Goal: Task Accomplishment & Management: Use online tool/utility

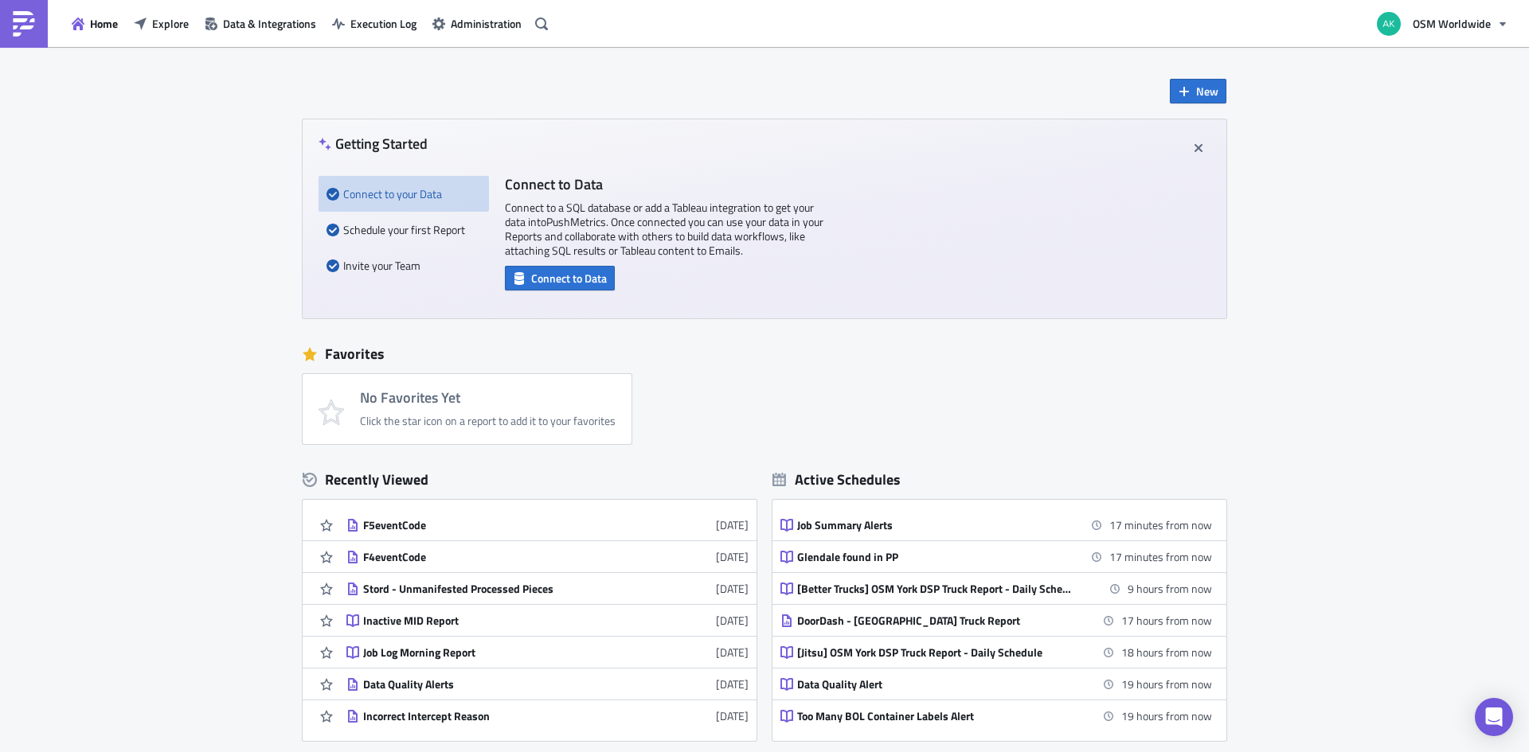
scroll to position [80, 0]
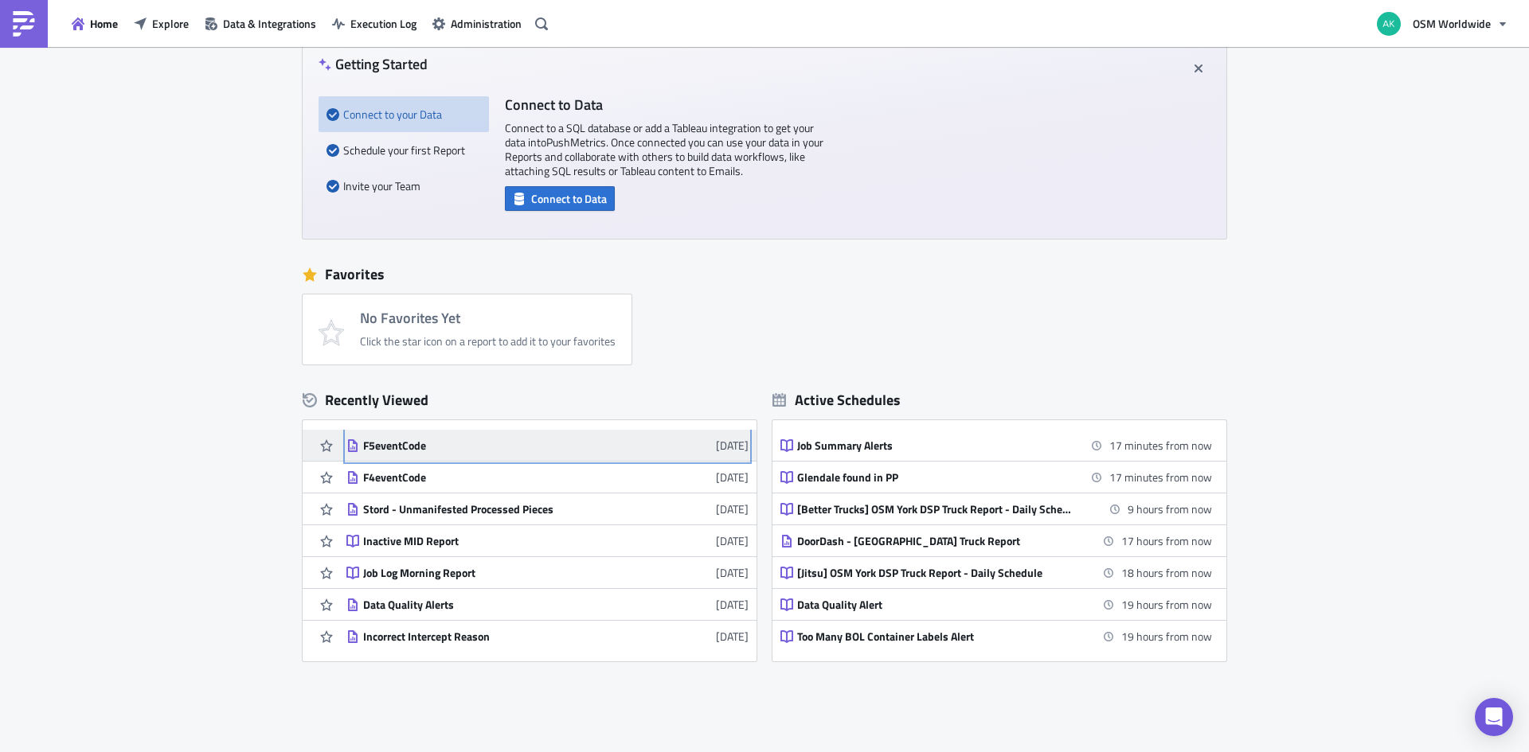
click at [627, 435] on link "F5eventCode 4 months ago" at bounding box center [547, 445] width 402 height 31
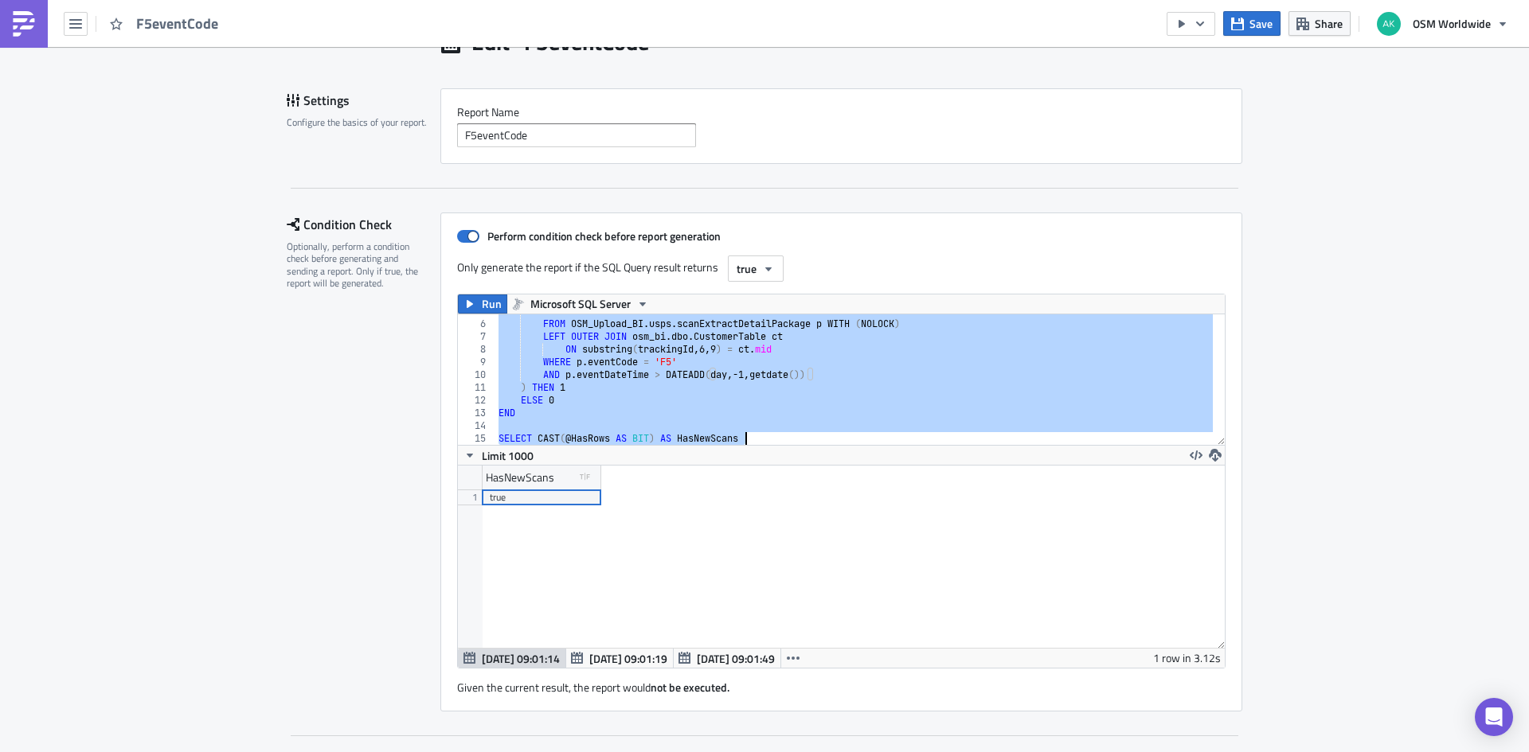
scroll to position [61, 0]
drag, startPoint x: 492, startPoint y: 321, endPoint x: 929, endPoint y: 482, distance: 465.8
click at [929, 482] on div "DECLARE @HasRows BIT 5 6 7 8 9 10 11 12 13 14 15 SELECT 1 FROM OSM_Upload_BI . …" at bounding box center [841, 491] width 767 height 354
click at [954, 349] on div "SELECT 1 FROM OSM_Upload_BI . usps . scanExtractDetailPackage p WITH ( NOLOCK )…" at bounding box center [853, 380] width 717 height 131
paste textarea
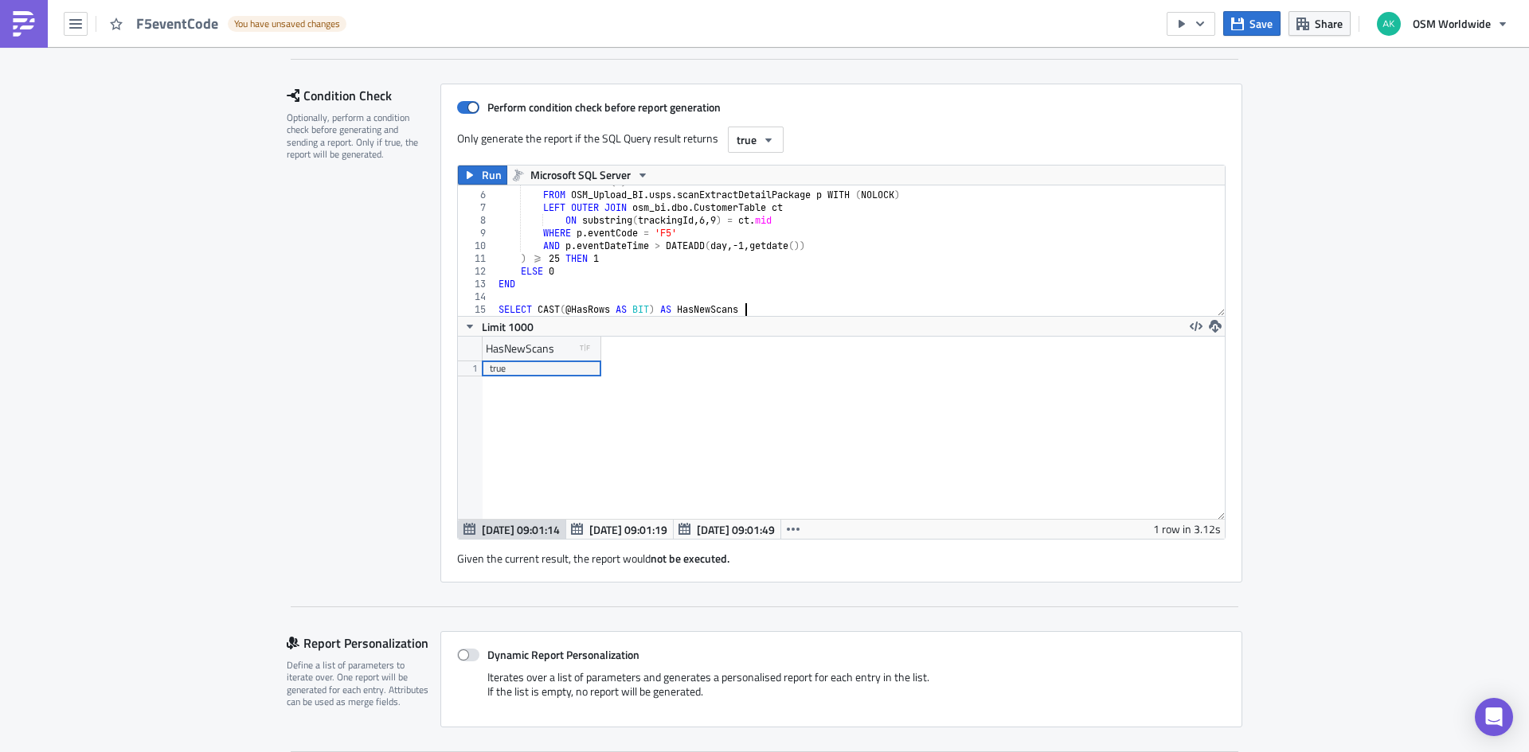
scroll to position [239, 0]
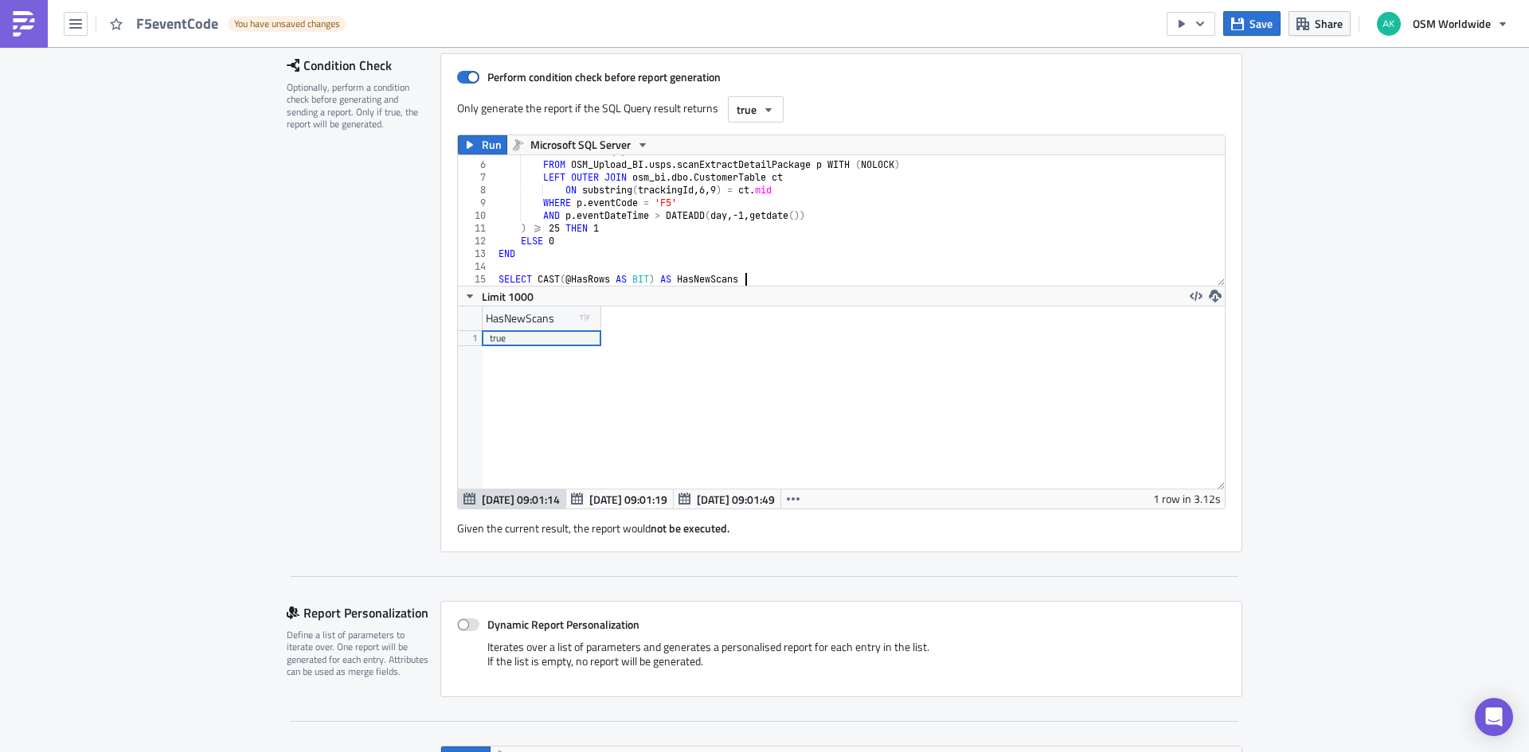
click at [401, 496] on div "Condition Check Optionally, perform a condition check before generating and sen…" at bounding box center [364, 302] width 154 height 499
click at [831, 221] on div "SELECT COUNT ( 1 ) FROM OSM_Upload_BI . usps . scanExtractDetailPackage p WITH …" at bounding box center [853, 224] width 717 height 156
click at [831, 241] on div "SELECT COUNT ( 1 ) FROM OSM_Upload_BI . usps . scanExtractDetailPackage p WITH …" at bounding box center [853, 224] width 717 height 156
type textarea "ELSE 0"
click at [408, 372] on div "Condition Check Optionally, perform a condition check before generating and sen…" at bounding box center [364, 302] width 154 height 499
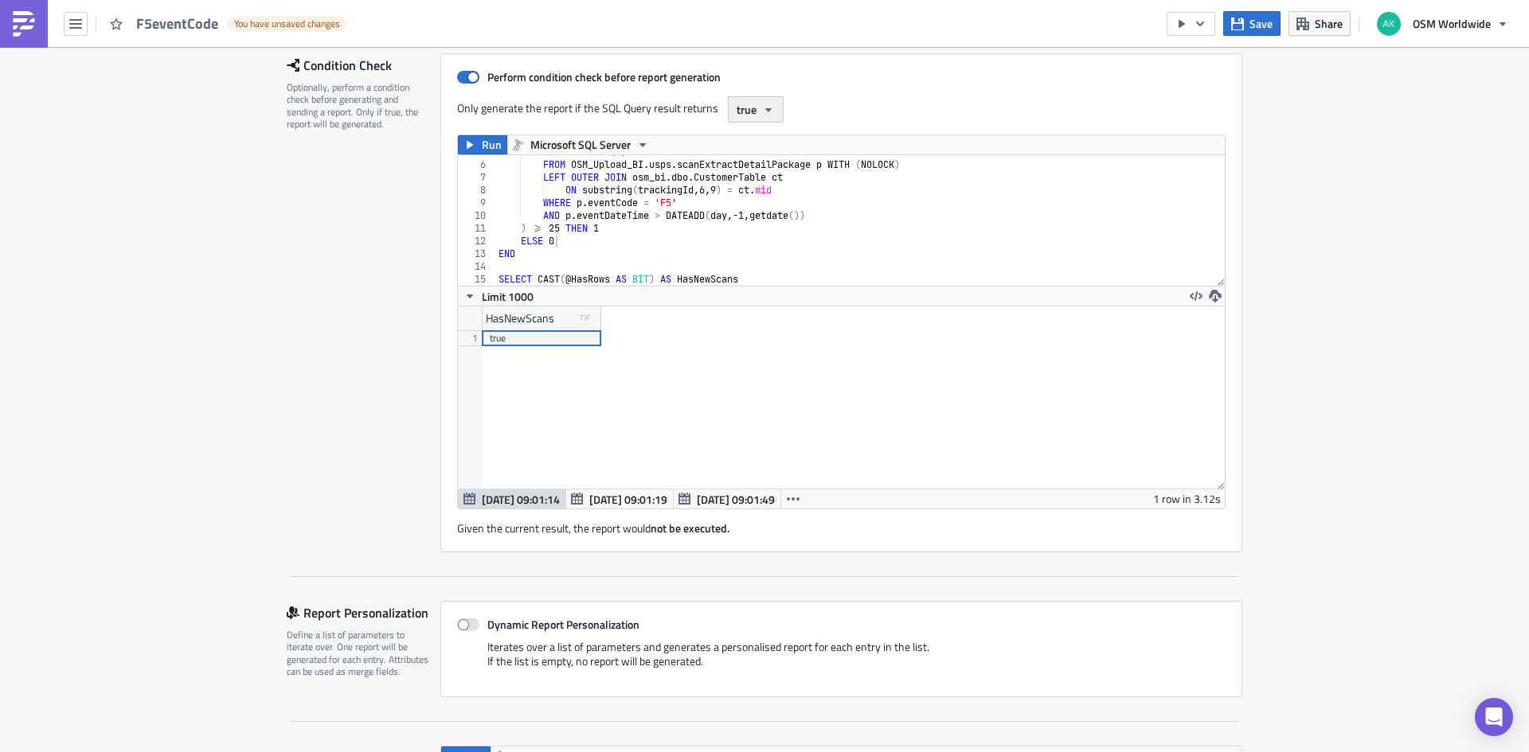
click at [770, 119] on button "true" at bounding box center [756, 109] width 56 height 26
click at [898, 98] on div "Only generate the report if the SQL Query result returns true" at bounding box center [841, 109] width 768 height 26
click at [784, 115] on div "Only generate the report if the SQL Query result returns true" at bounding box center [841, 109] width 768 height 26
click at [766, 115] on icon "button" at bounding box center [768, 110] width 13 height 13
click at [918, 103] on div "Only generate the report if the SQL Query result returns true" at bounding box center [841, 109] width 768 height 26
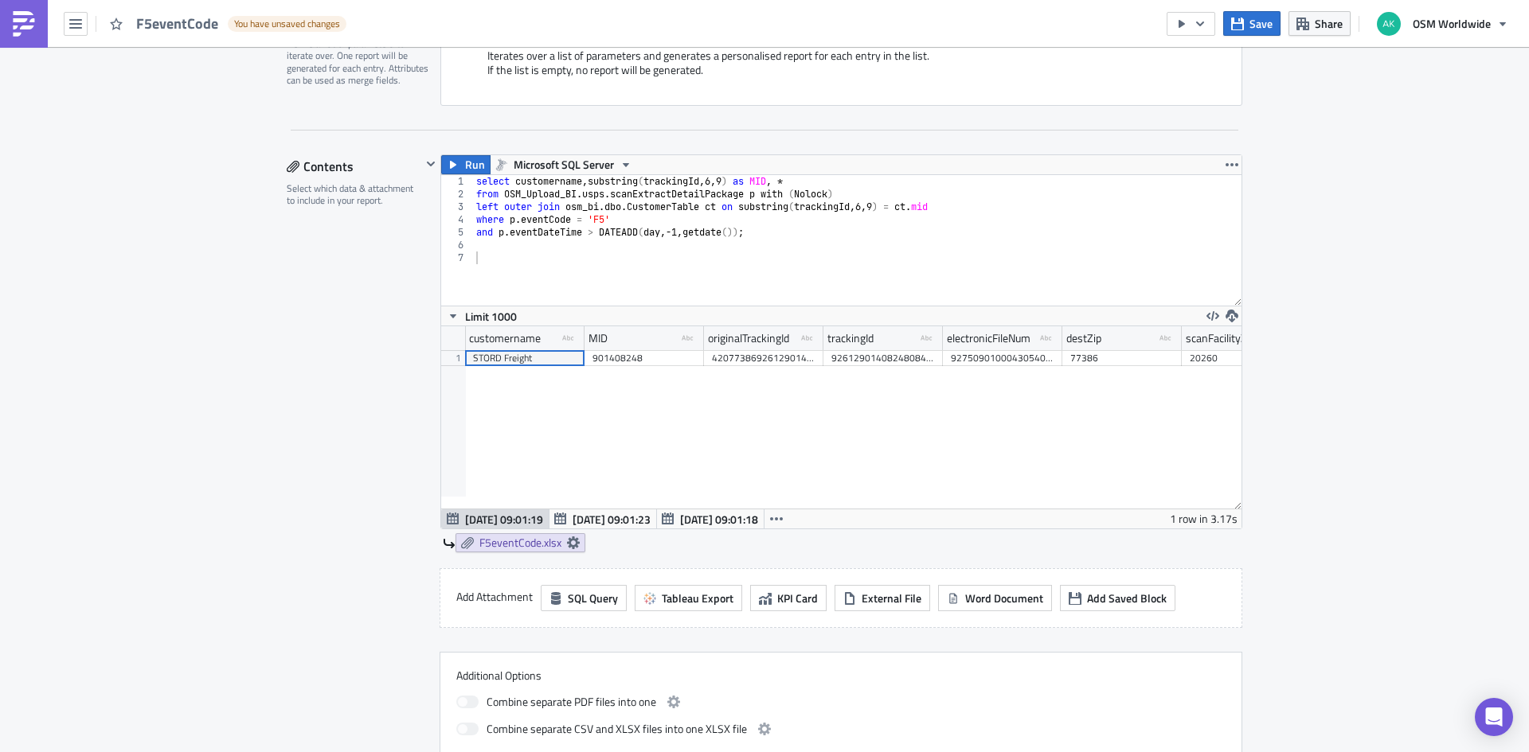
scroll to position [876, 0]
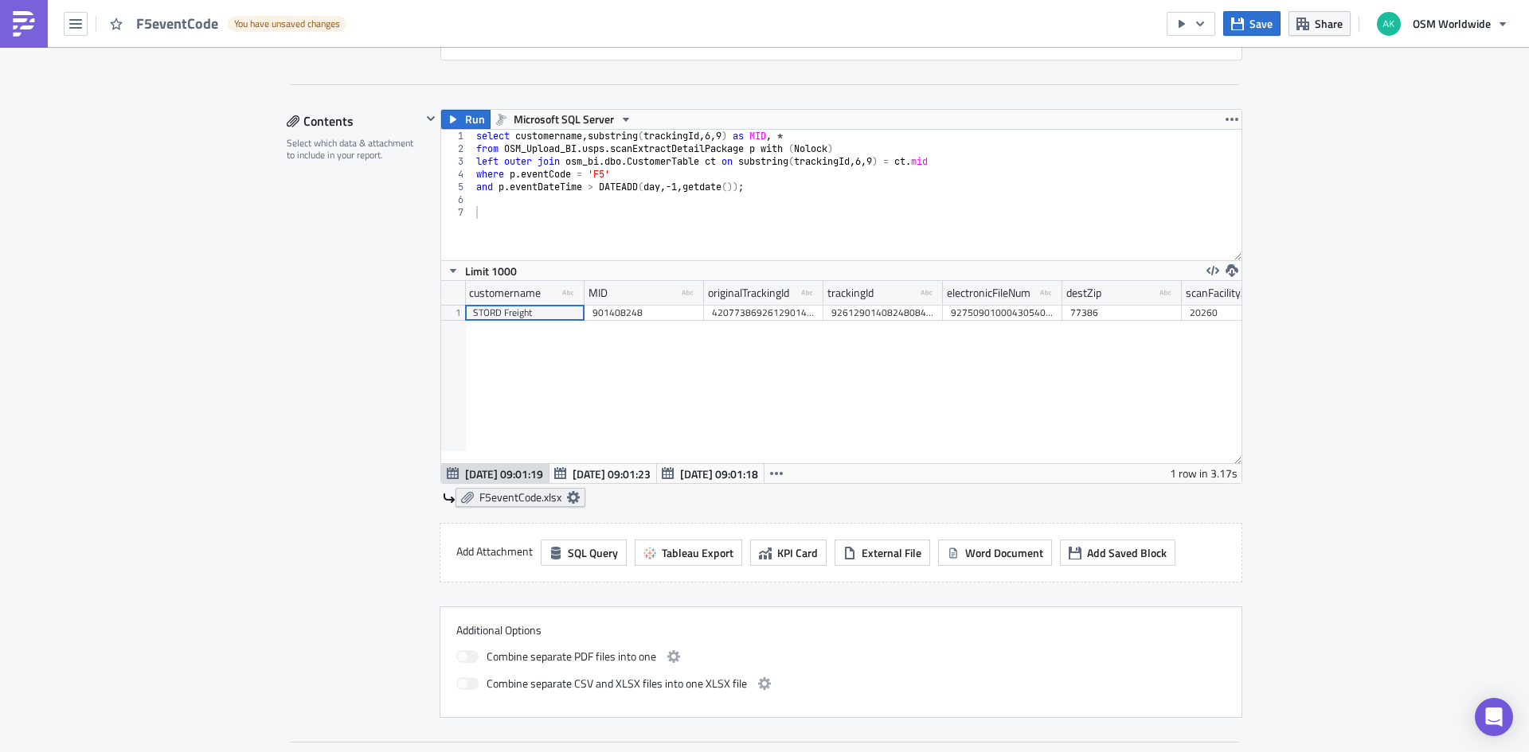
click at [531, 492] on span "F5eventCode.xlsx" at bounding box center [520, 498] width 82 height 14
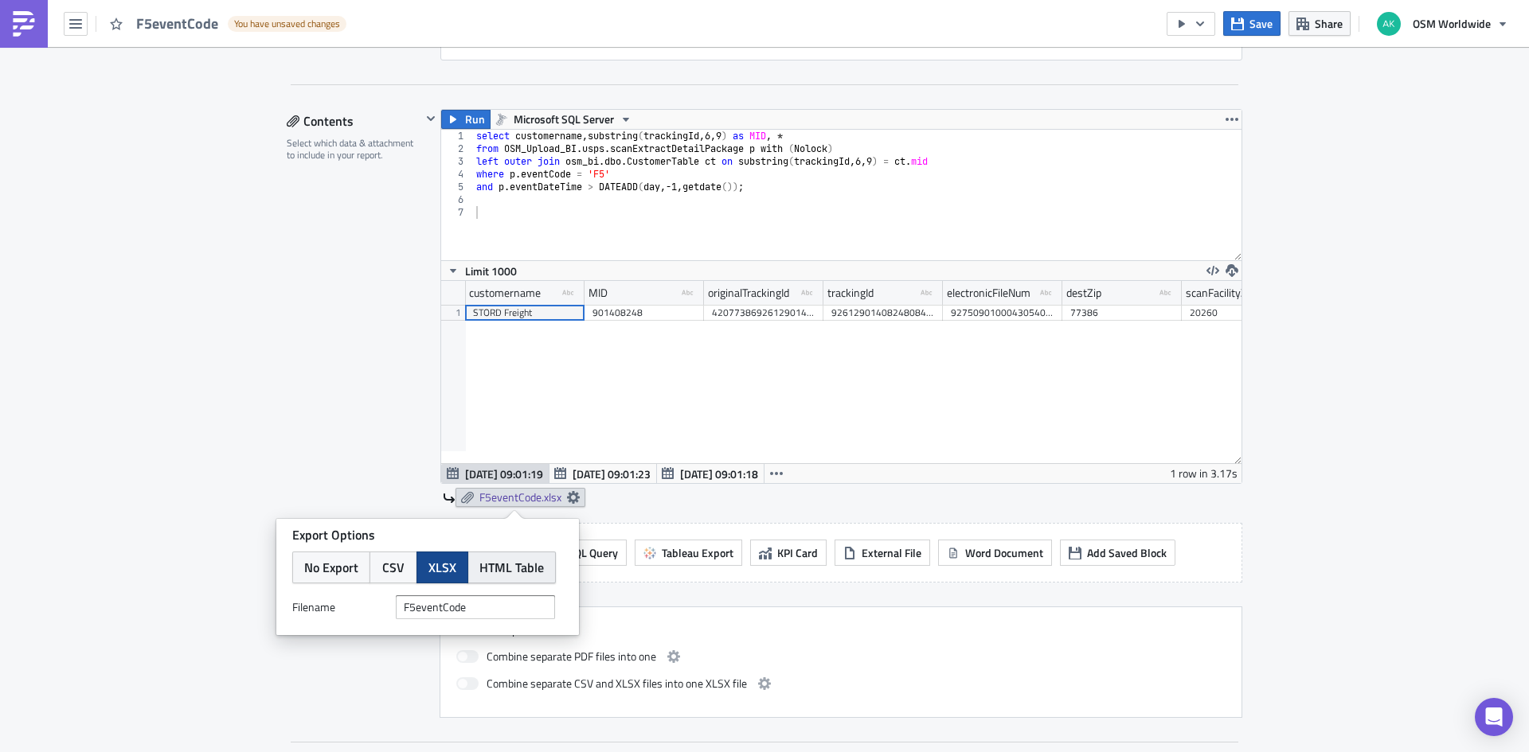
click at [508, 570] on span "HTML Table" at bounding box center [511, 567] width 64 height 19
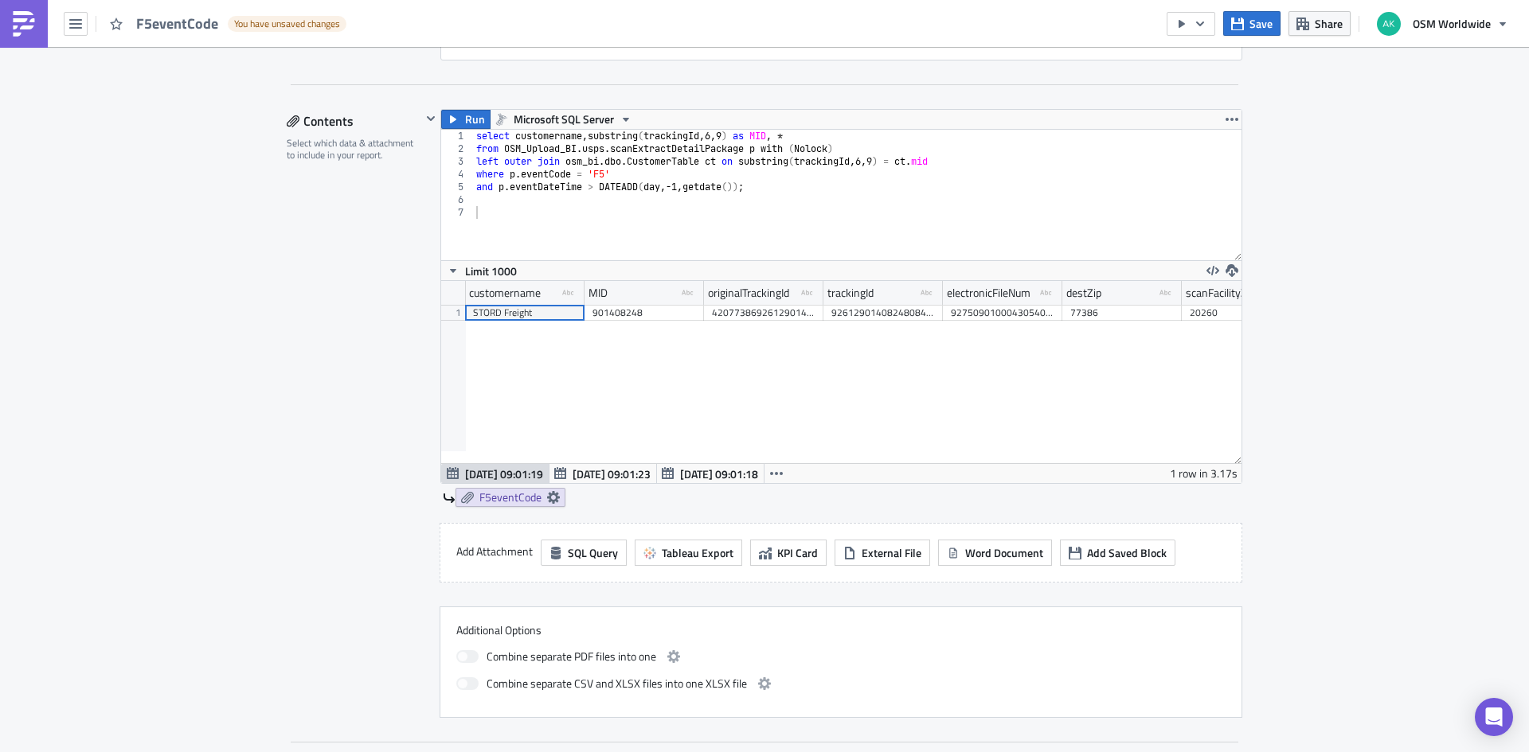
click at [380, 519] on div "Contents Select which data & attachment to include in your report." at bounding box center [354, 413] width 135 height 609
click at [1225, 119] on icon "button" at bounding box center [1231, 119] width 13 height 3
click at [1210, 154] on div "Duplicate" at bounding box center [1235, 157] width 106 height 16
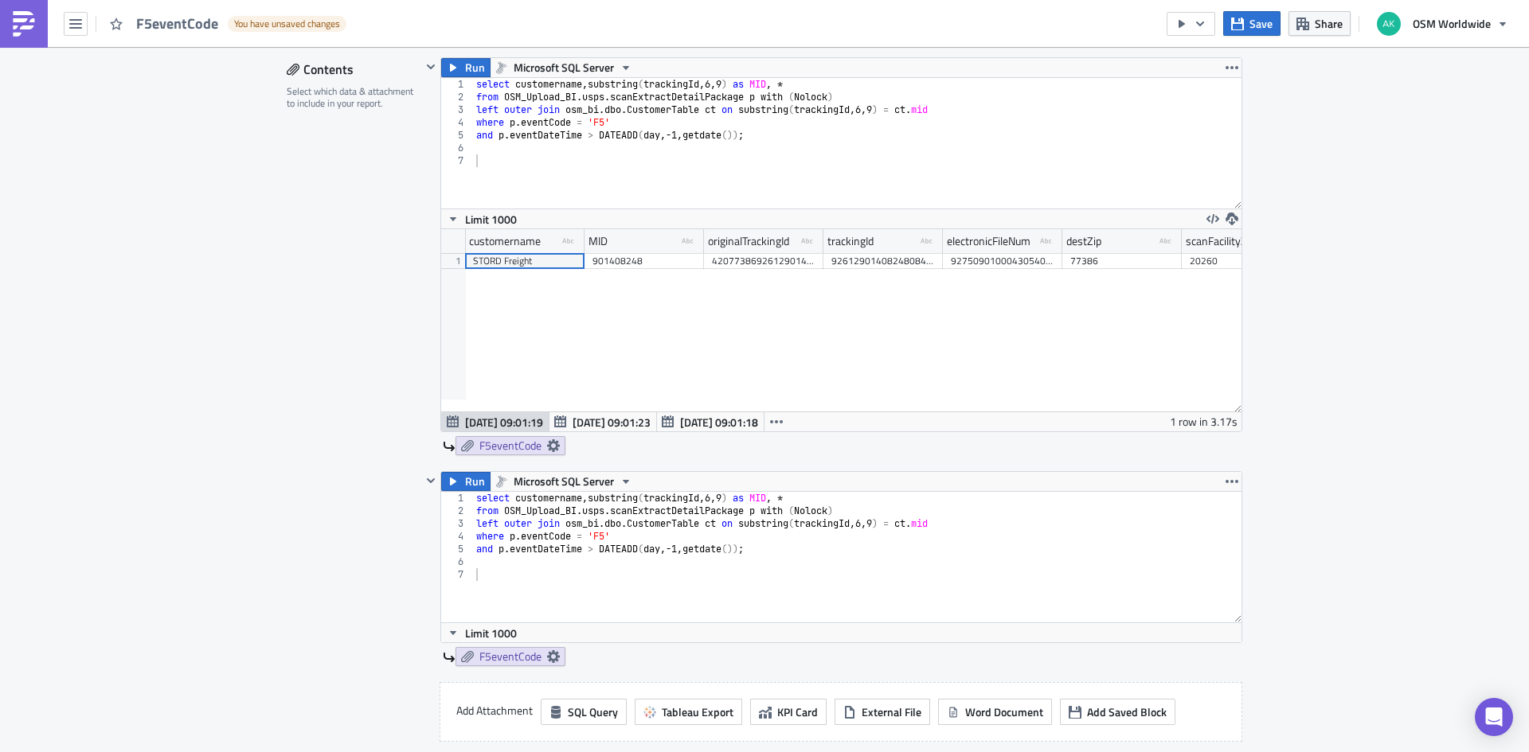
scroll to position [956, 0]
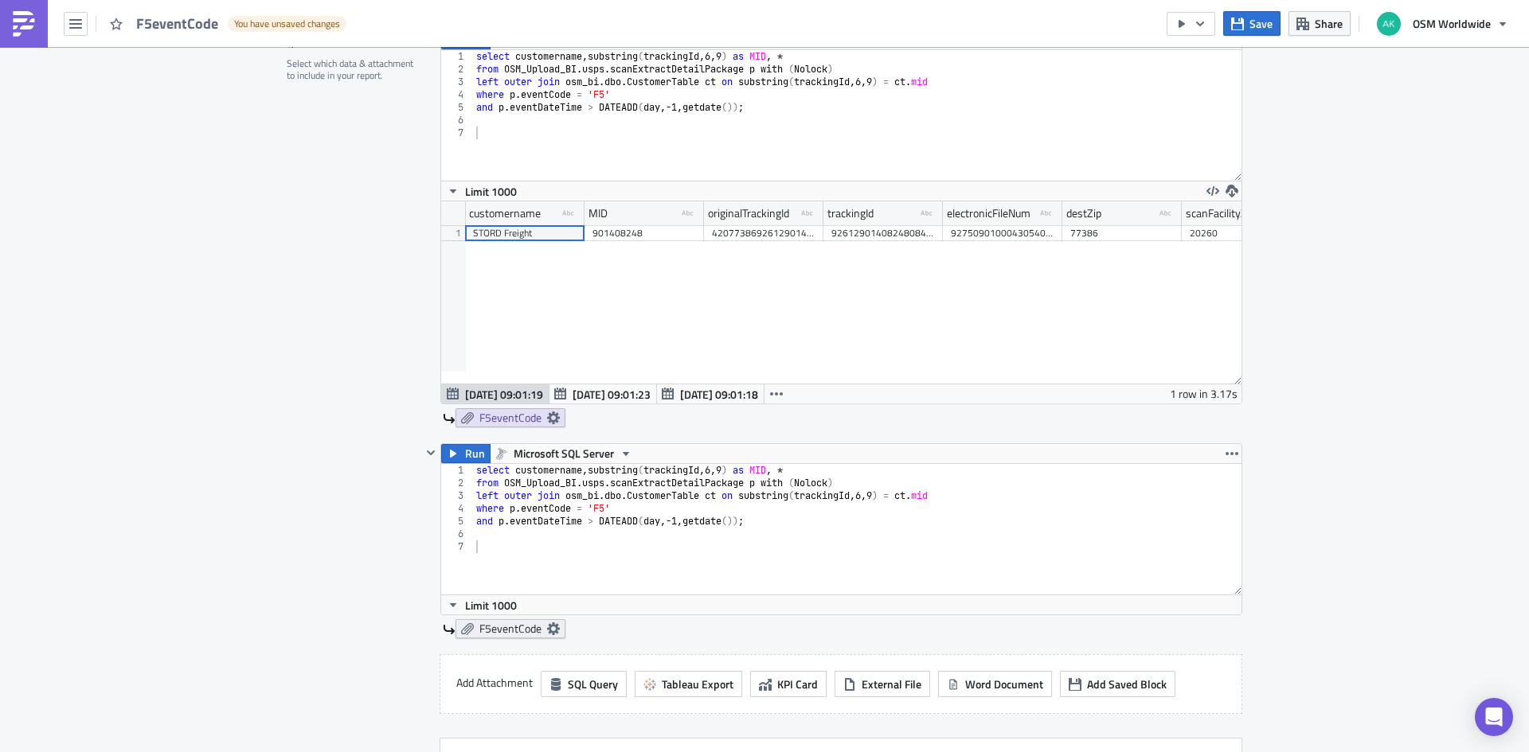
click at [513, 633] on span "F5eventCode" at bounding box center [510, 629] width 62 height 14
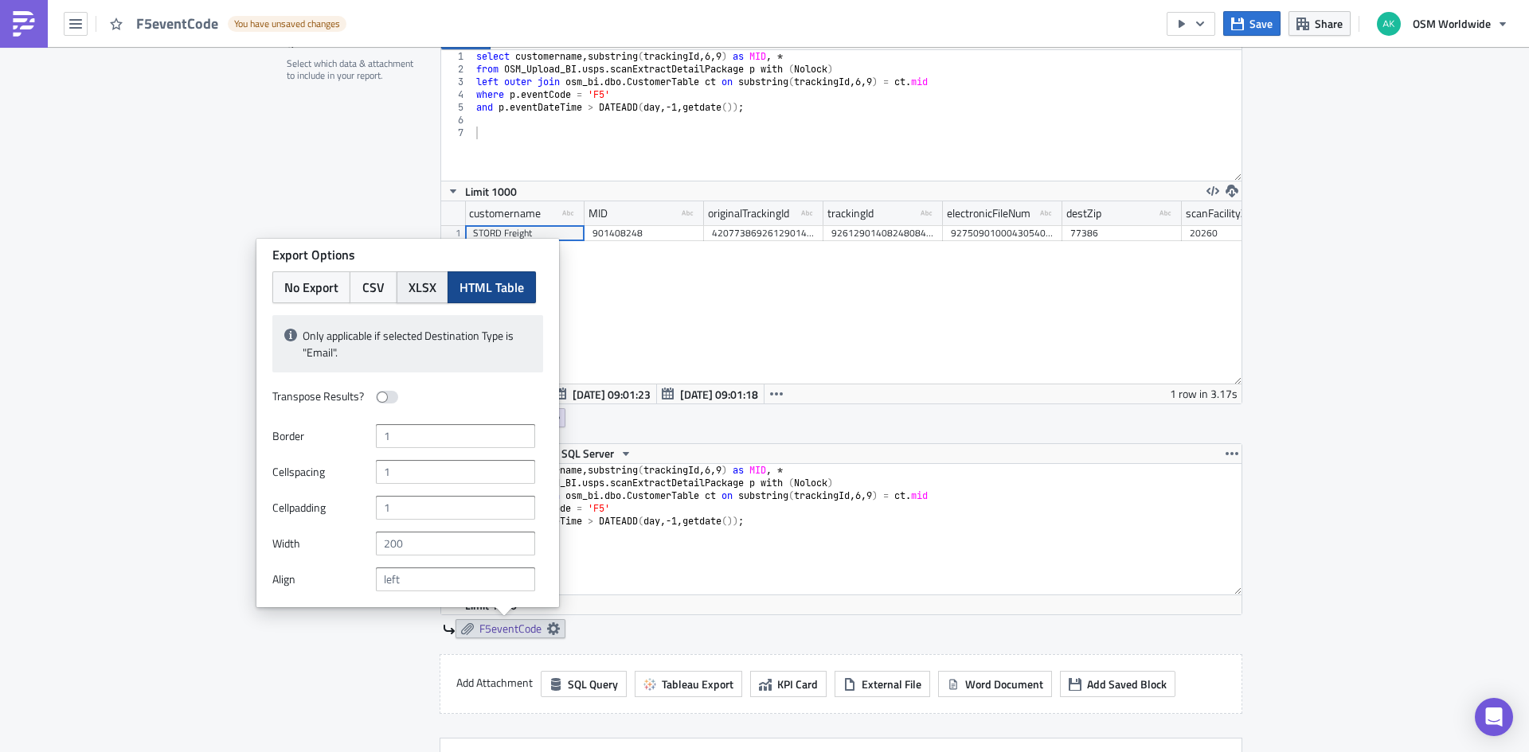
click at [419, 280] on span "XLSX" at bounding box center [422, 287] width 28 height 19
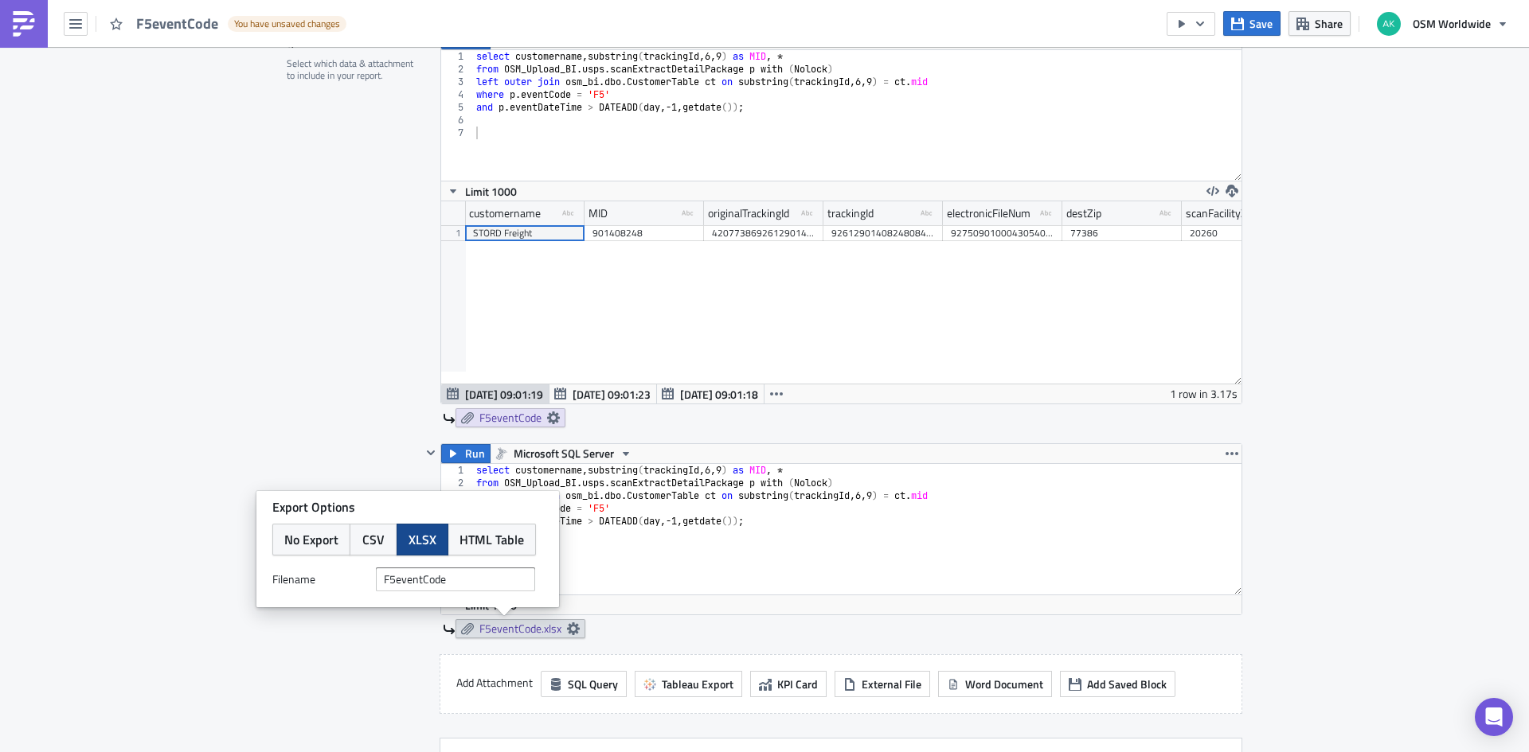
click at [401, 458] on div "Contents Select which data & attachment to include in your report." at bounding box center [354, 439] width 135 height 820
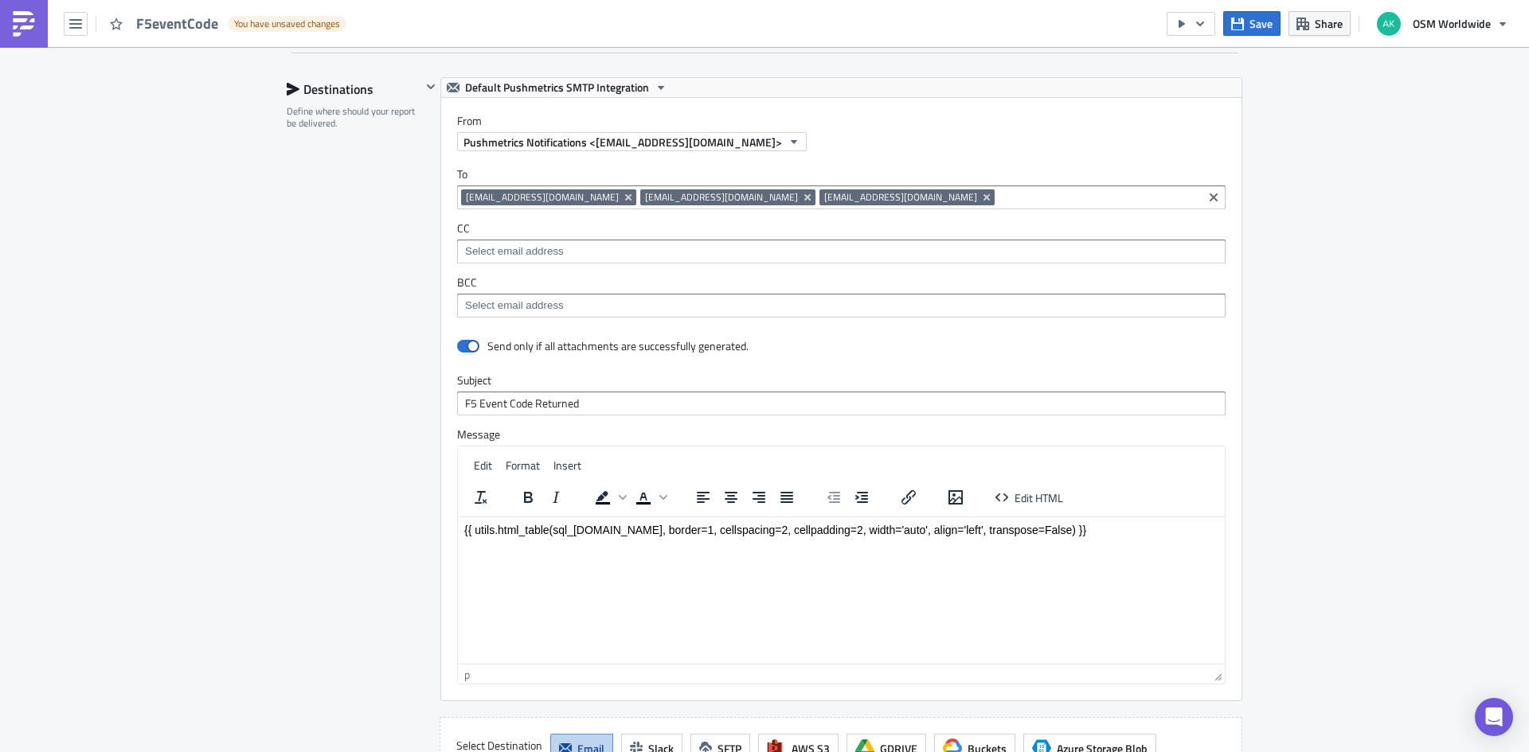
scroll to position [1697, 0]
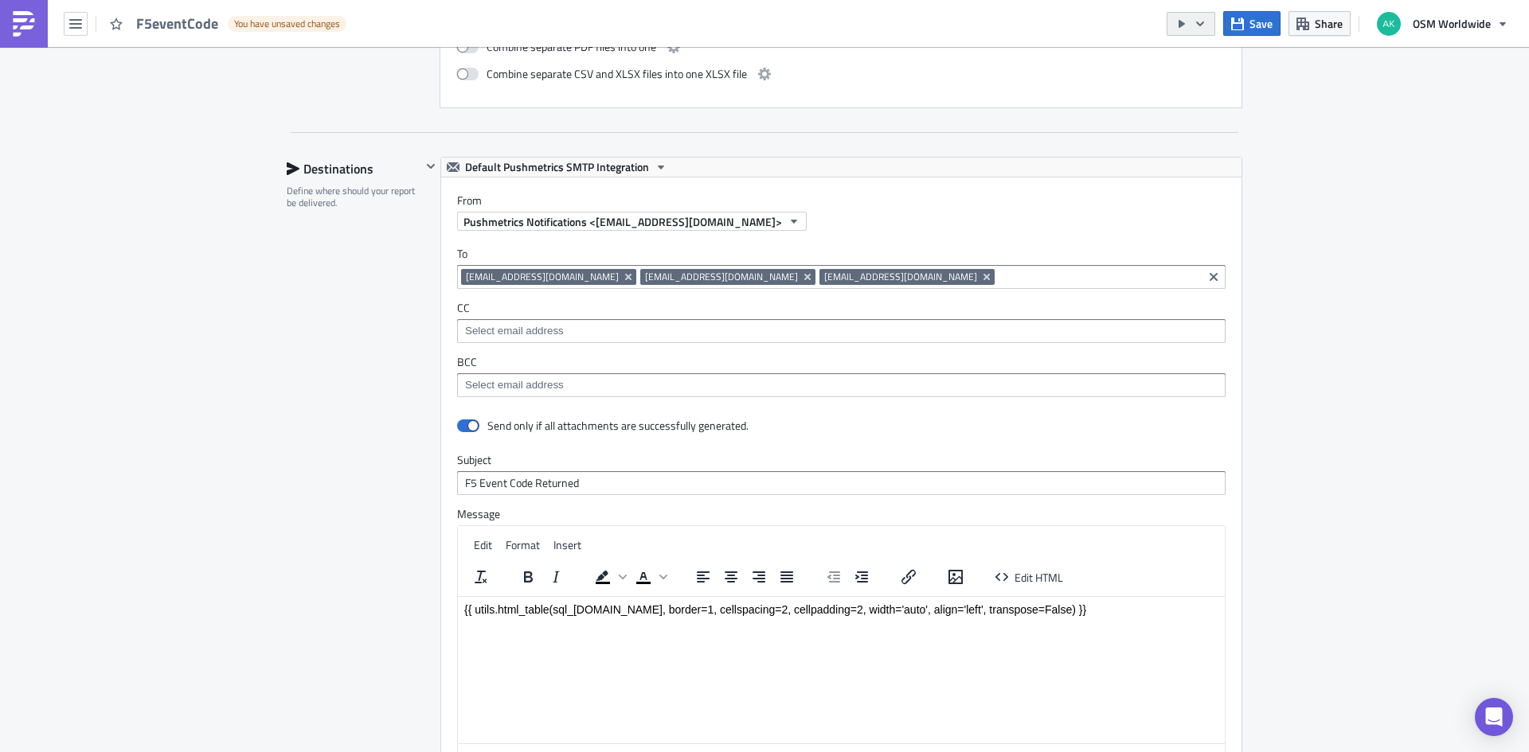
click at [1182, 21] on icon "button" at bounding box center [1181, 24] width 6 height 8
click at [1238, 67] on div "Send Just to Me" at bounding box center [1240, 64] width 124 height 16
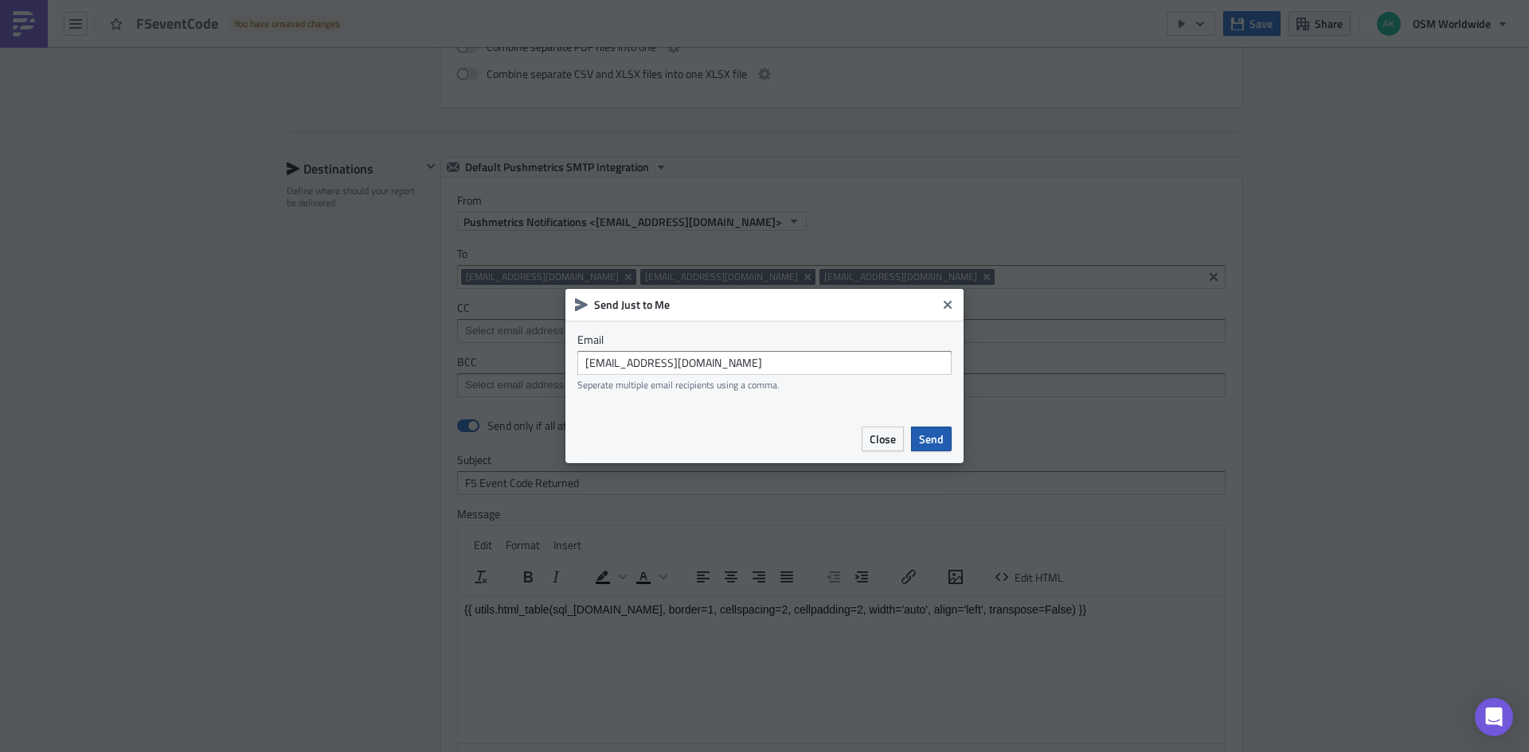
click at [942, 445] on span "Send" at bounding box center [931, 439] width 25 height 17
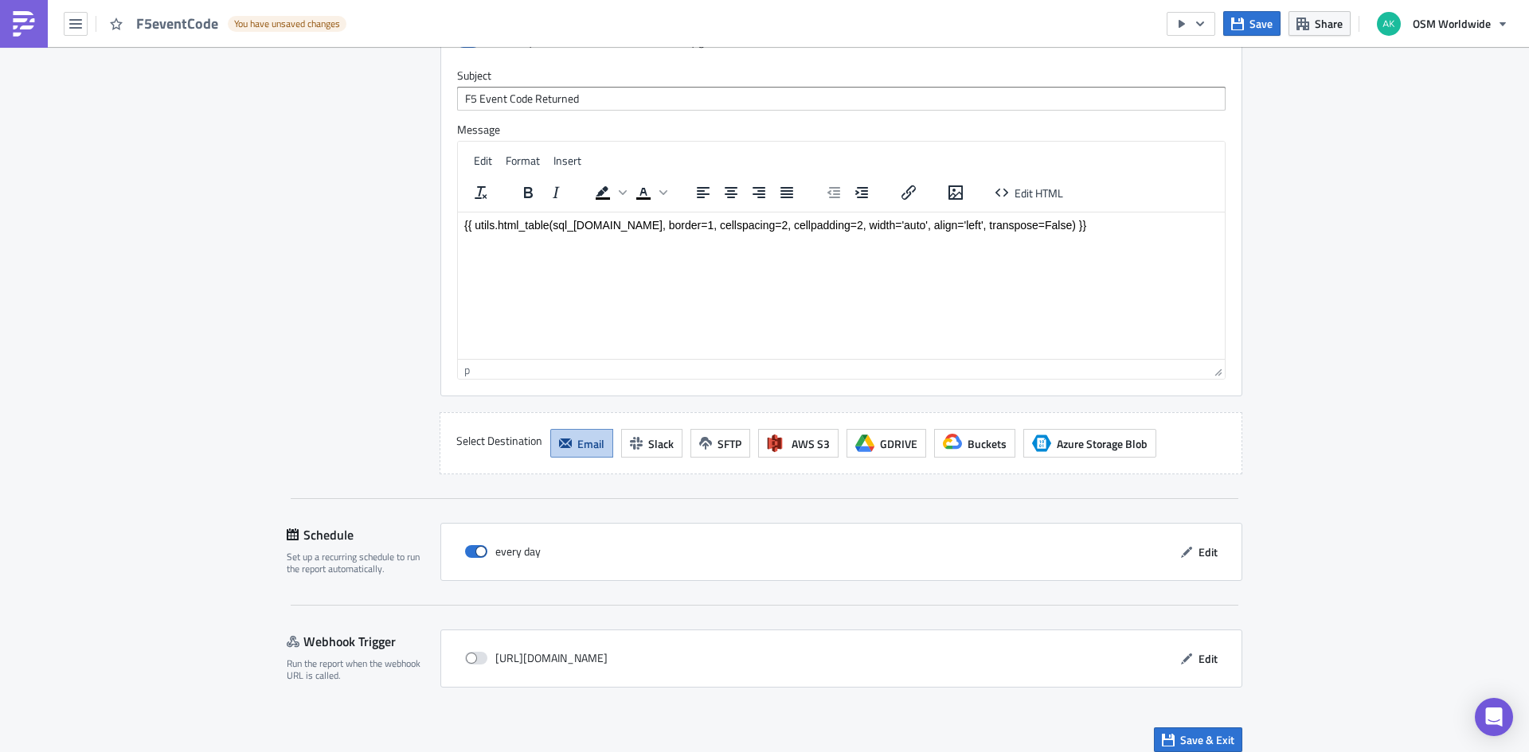
scroll to position [2095, 0]
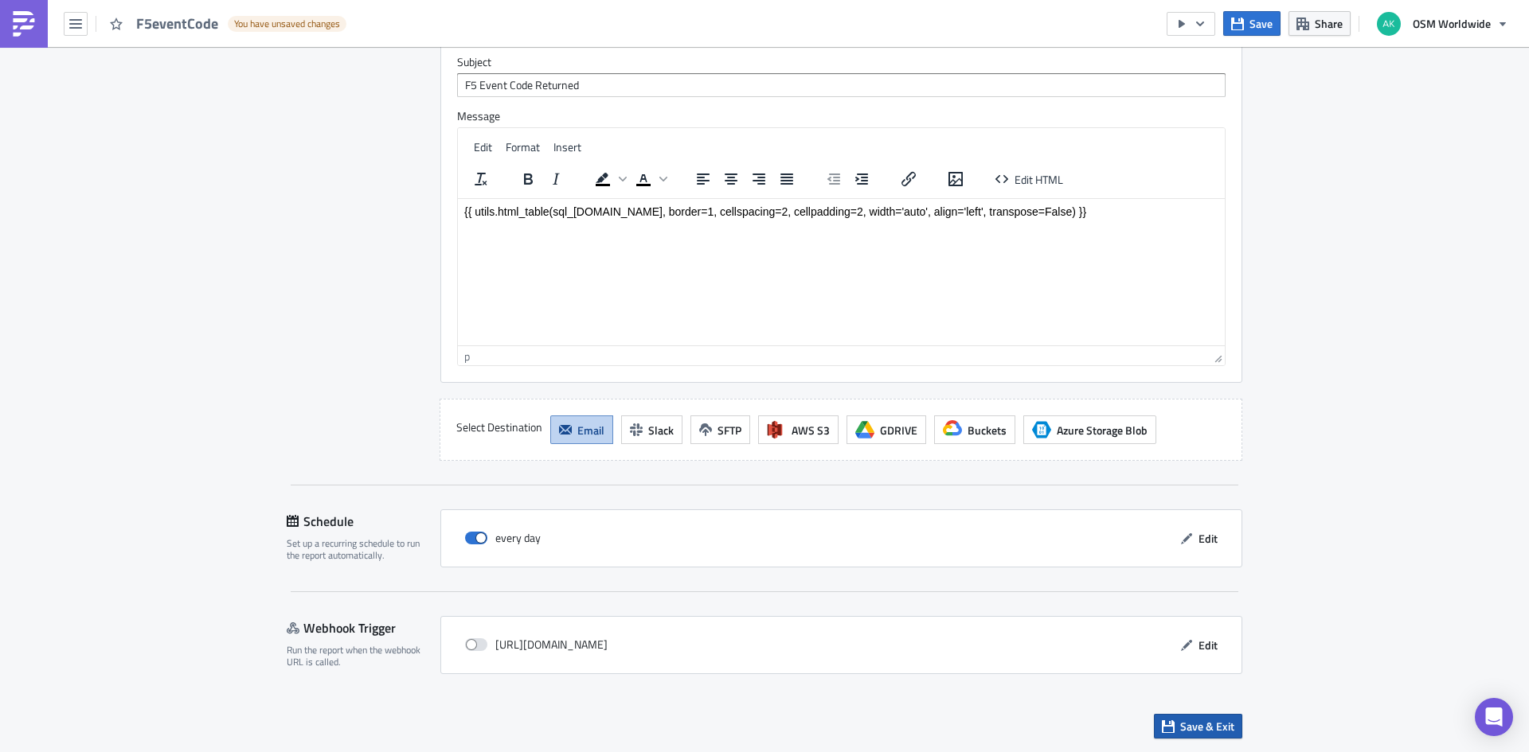
click at [1182, 720] on span "Save & Exit" at bounding box center [1207, 726] width 54 height 17
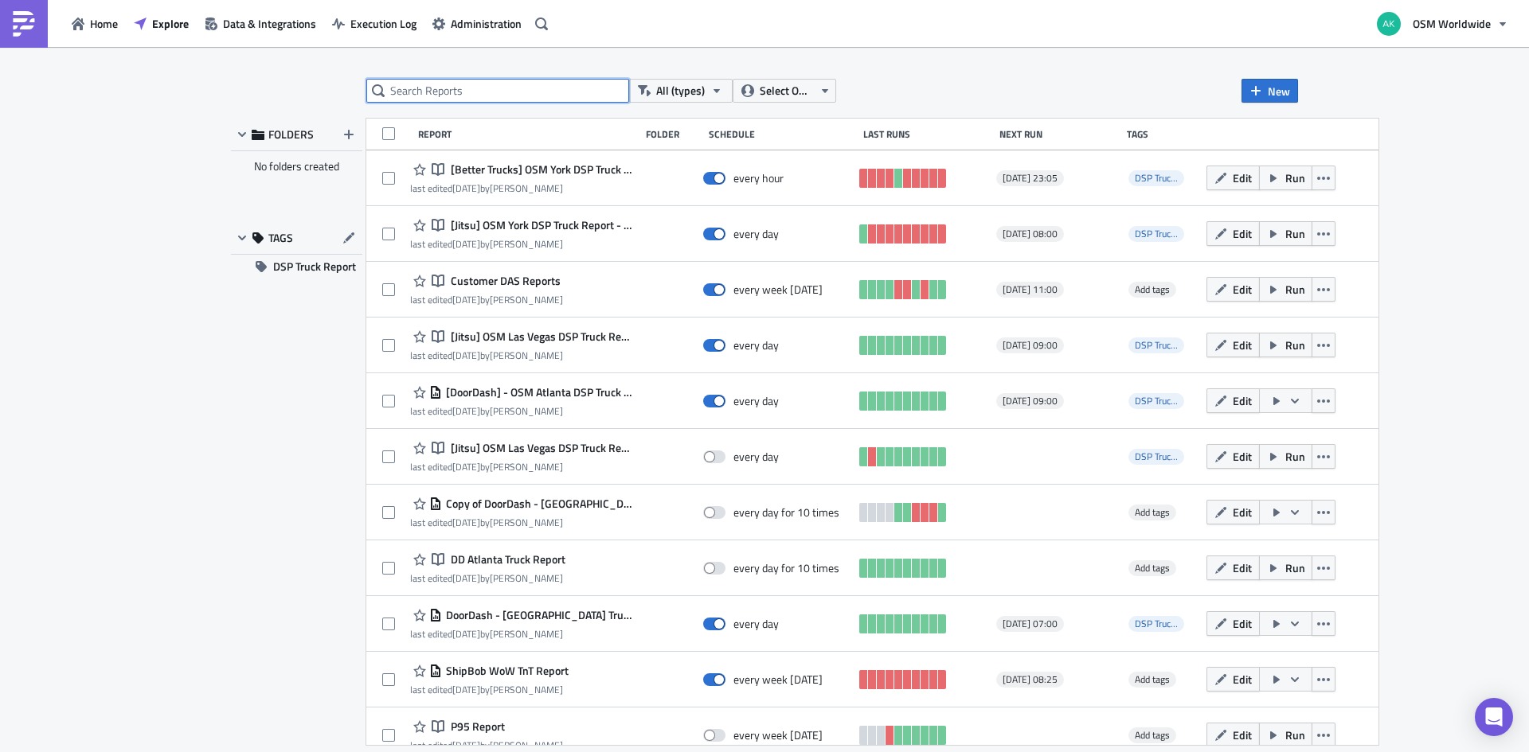
click at [473, 93] on input "text" at bounding box center [497, 91] width 263 height 24
click at [475, 104] on div "All (types) Select Owner New FOLDERS No folders created TAGS DSP Truck Report R…" at bounding box center [764, 401] width 1083 height 644
click at [472, 93] on input "text" at bounding box center [497, 91] width 263 height 24
click at [483, 85] on input "text" at bounding box center [497, 91] width 263 height 24
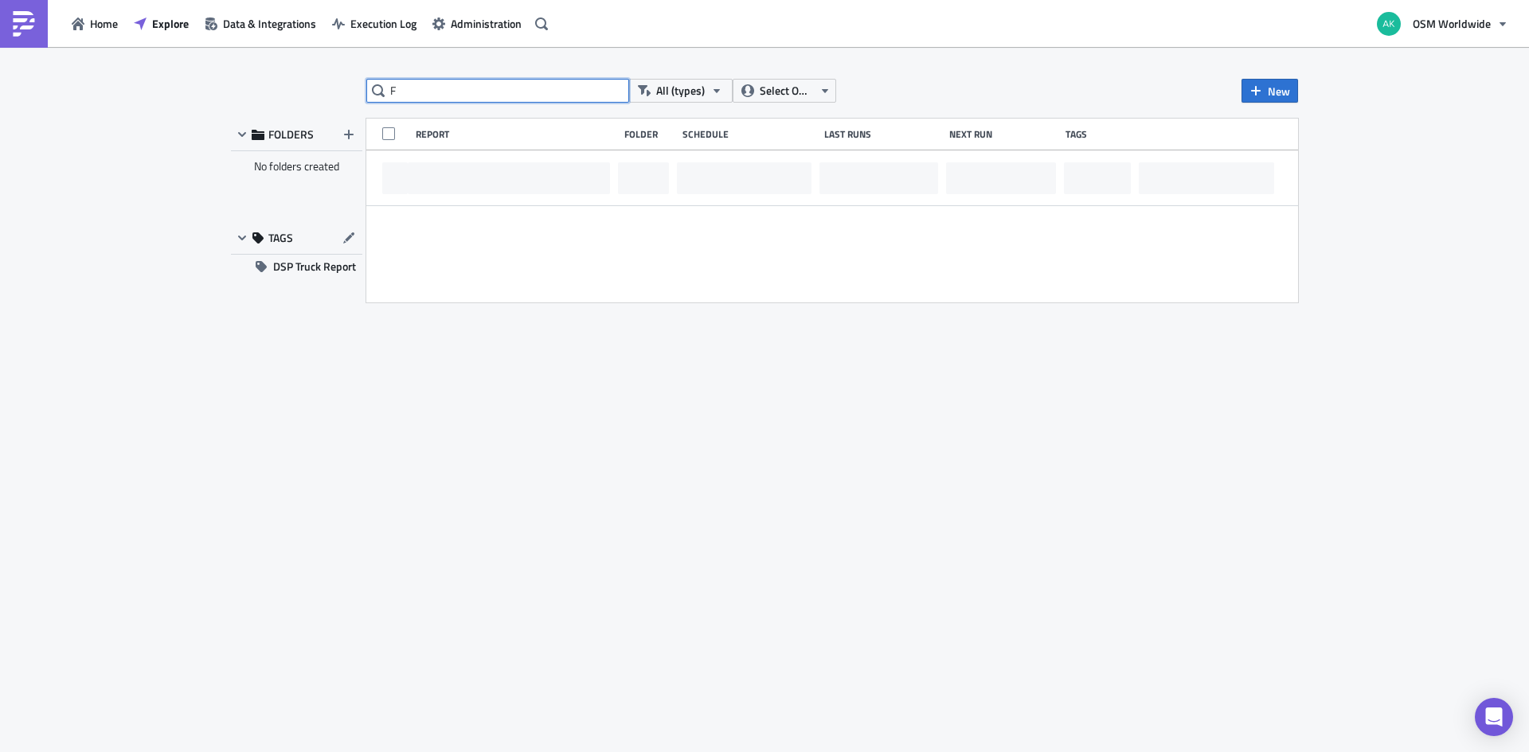
type input "F"
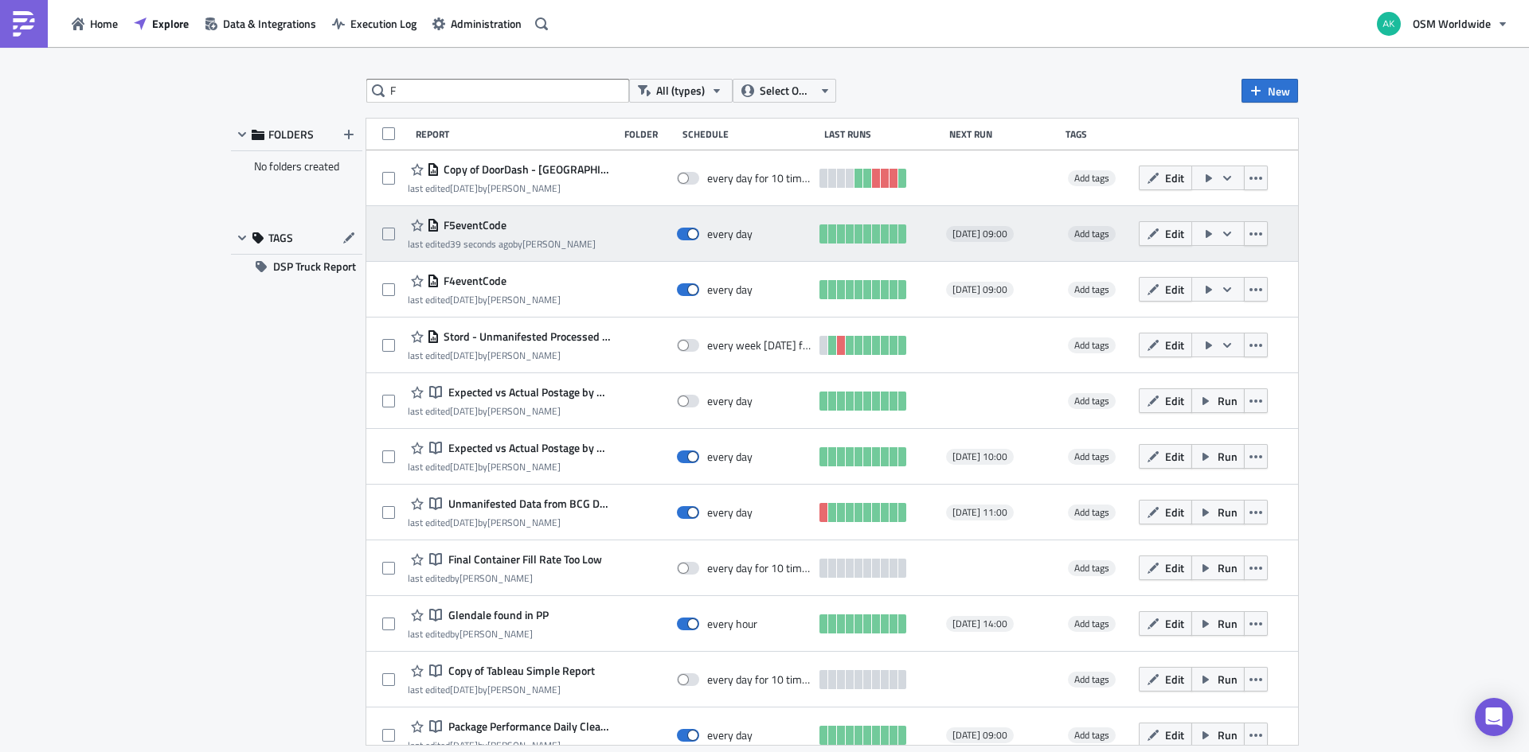
click at [530, 222] on div "F5eventCode" at bounding box center [502, 225] width 188 height 19
click at [1202, 231] on icon "button" at bounding box center [1208, 234] width 13 height 13
click at [1165, 234] on span "Edit" at bounding box center [1174, 233] width 19 height 17
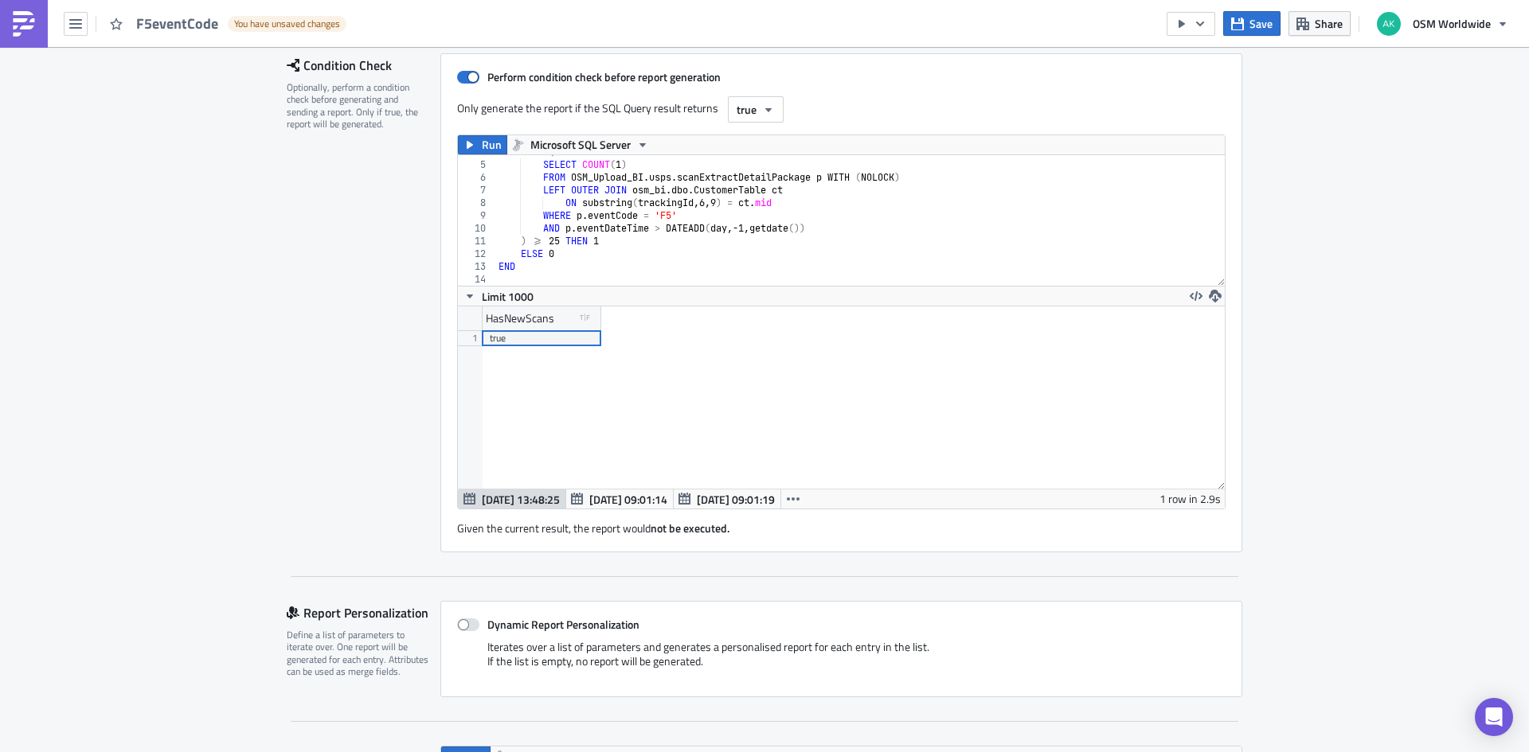
scroll to position [61, 0]
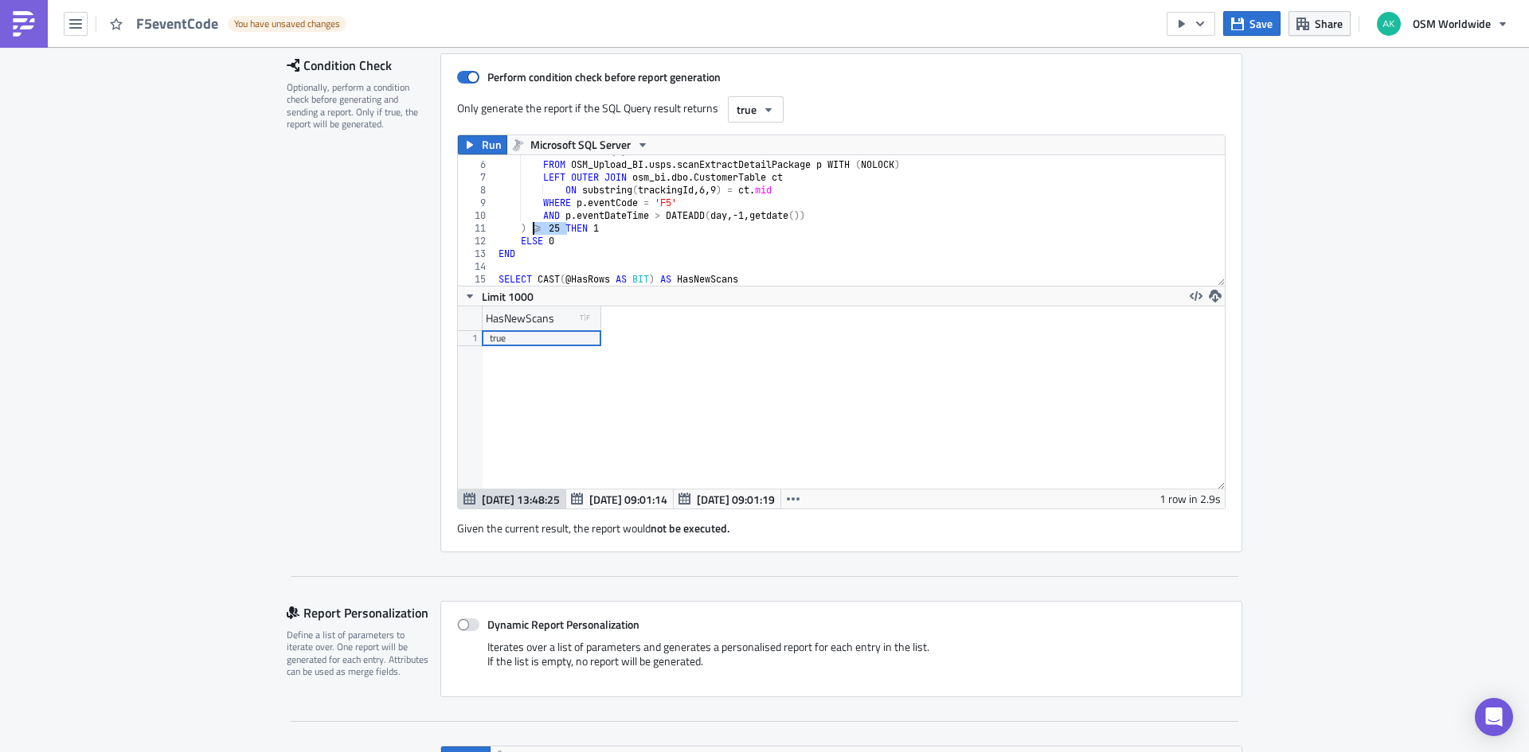
drag, startPoint x: 559, startPoint y: 225, endPoint x: 530, endPoint y: 226, distance: 29.5
click at [530, 226] on div "SELECT COUNT ( 1 ) FROM OSM_Upload_BI . usps . scanExtractDetailPackage p WITH …" at bounding box center [853, 224] width 717 height 156
type textarea ") THEN 1"
click at [1248, 27] on button "Save" at bounding box center [1251, 23] width 57 height 25
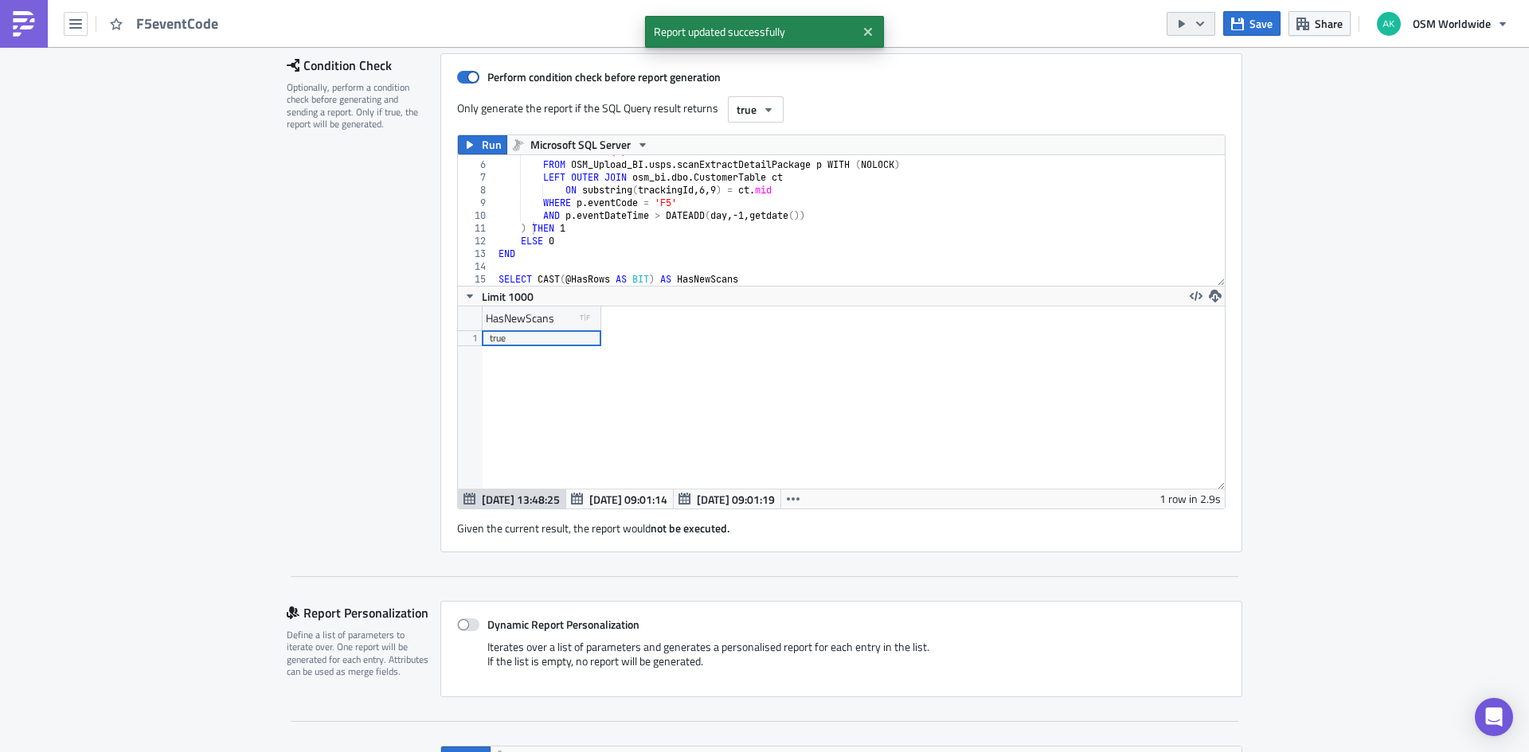
click at [1175, 23] on button "button" at bounding box center [1191, 24] width 49 height 24
click at [1193, 56] on div "Send Just to Me" at bounding box center [1240, 64] width 124 height 16
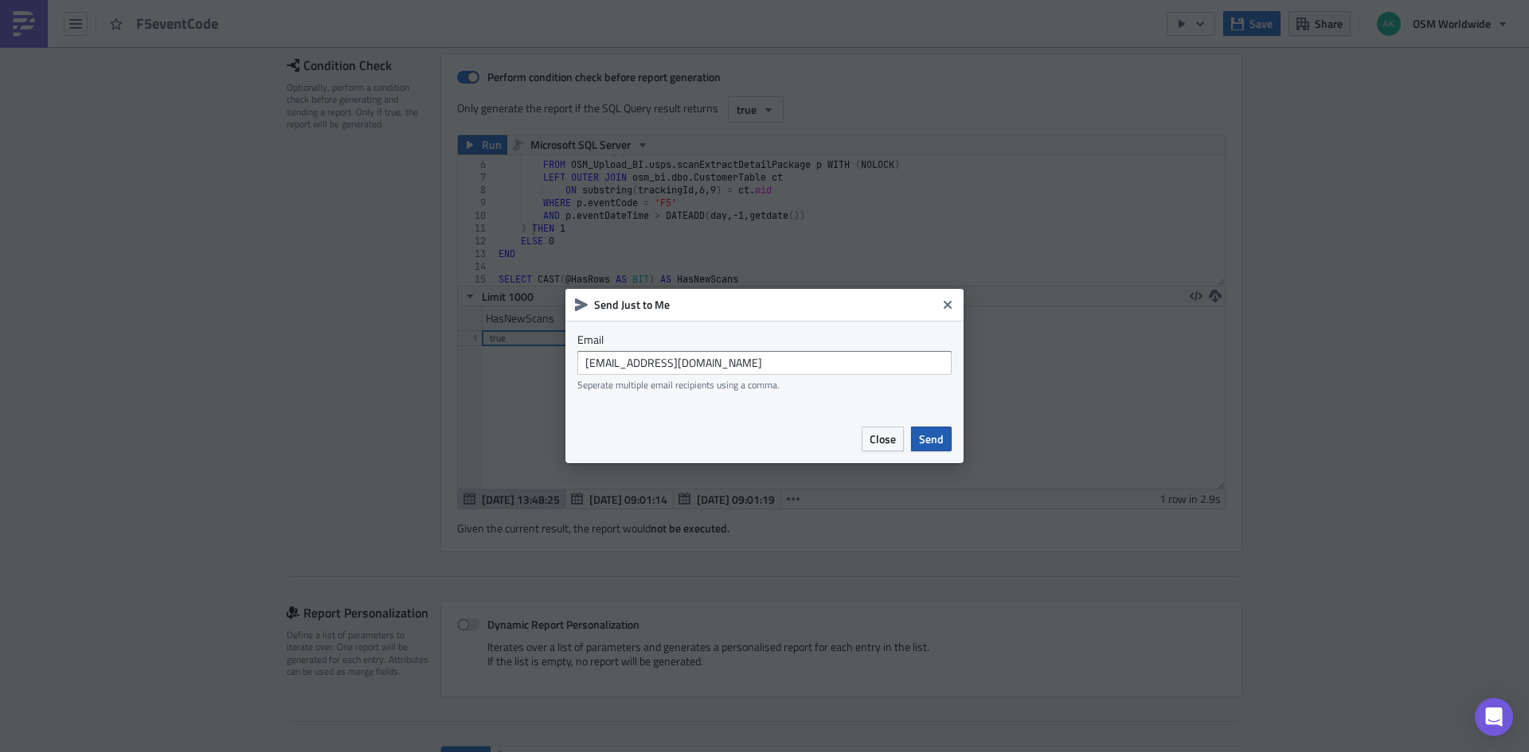
click at [928, 435] on span "Send" at bounding box center [931, 439] width 25 height 17
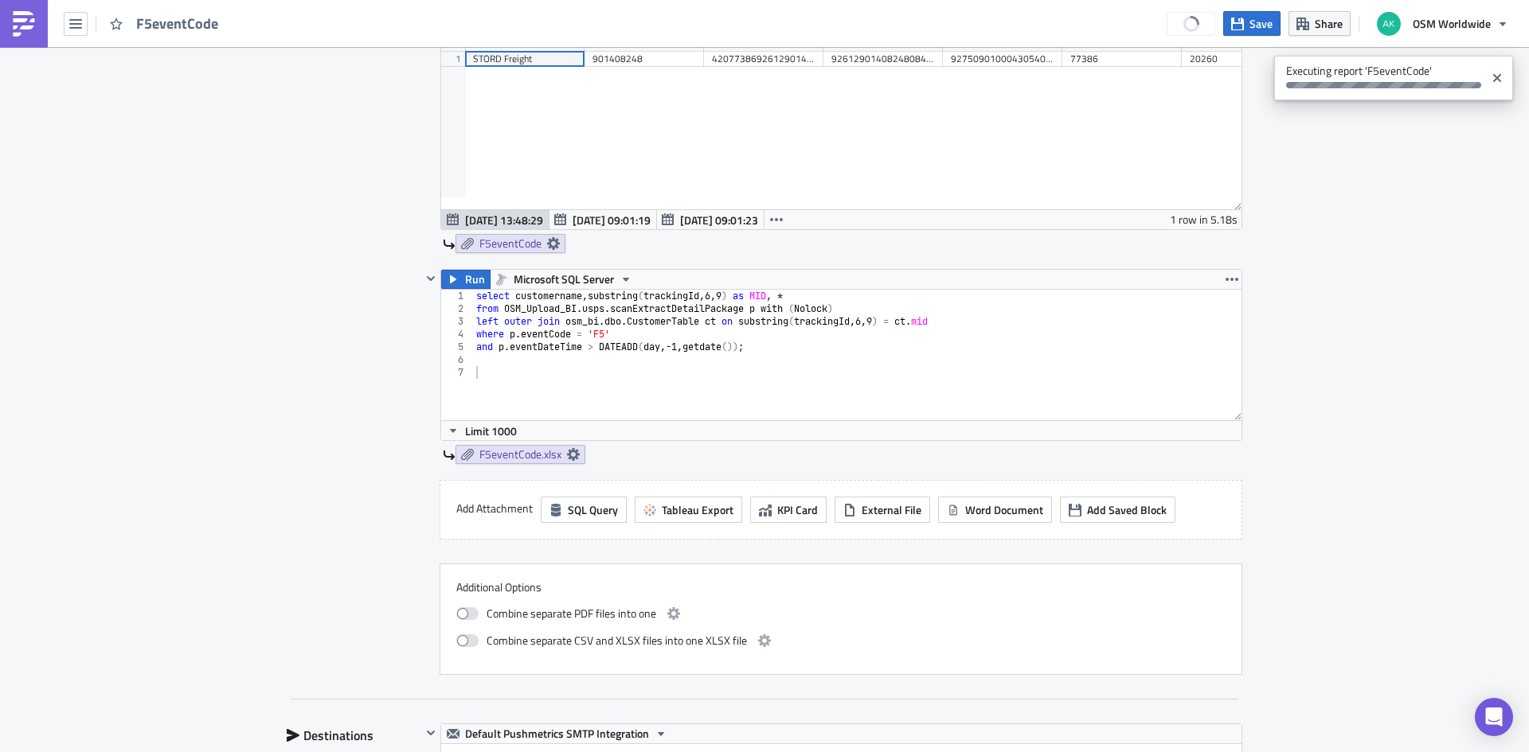
scroll to position [796, 0]
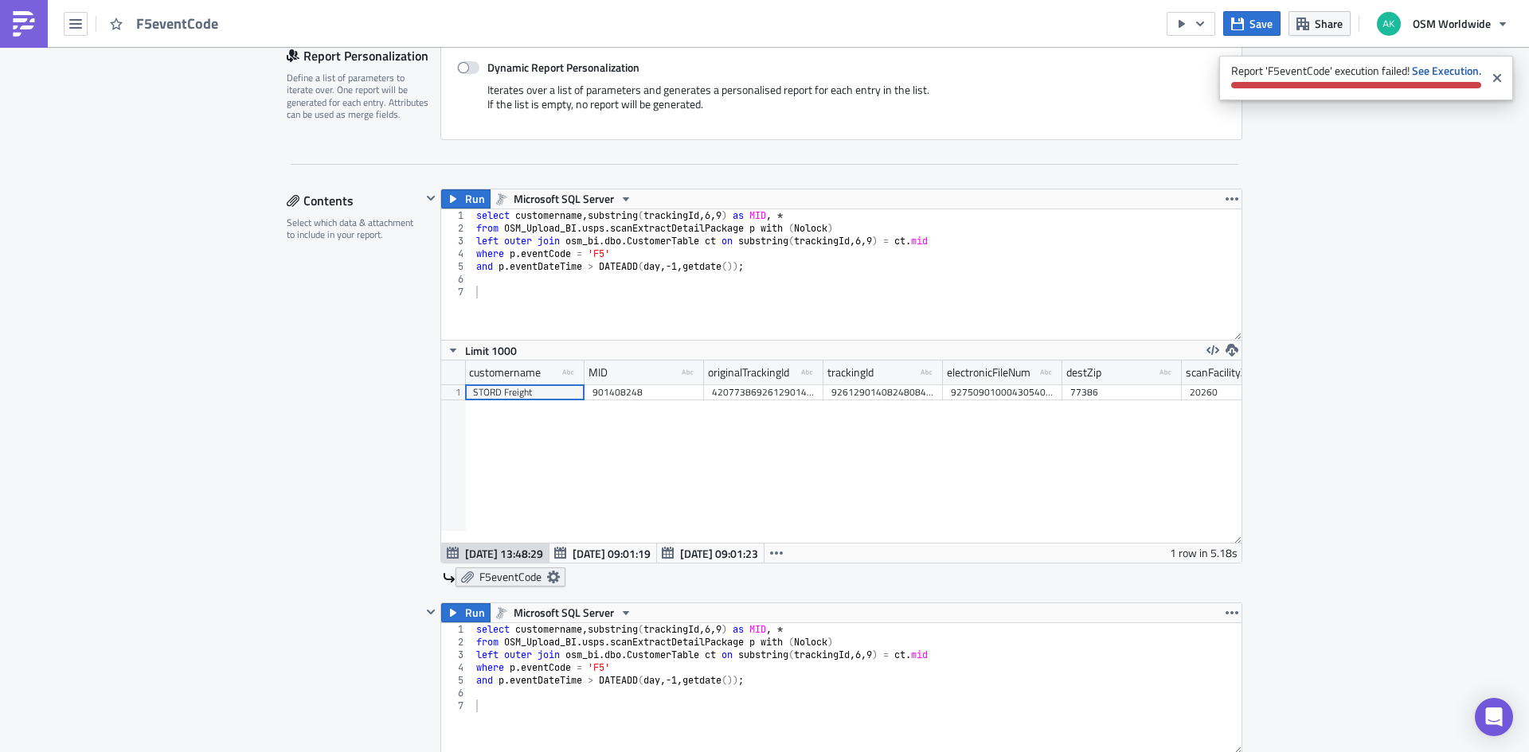
click at [490, 577] on span "F5eventCode" at bounding box center [510, 577] width 62 height 14
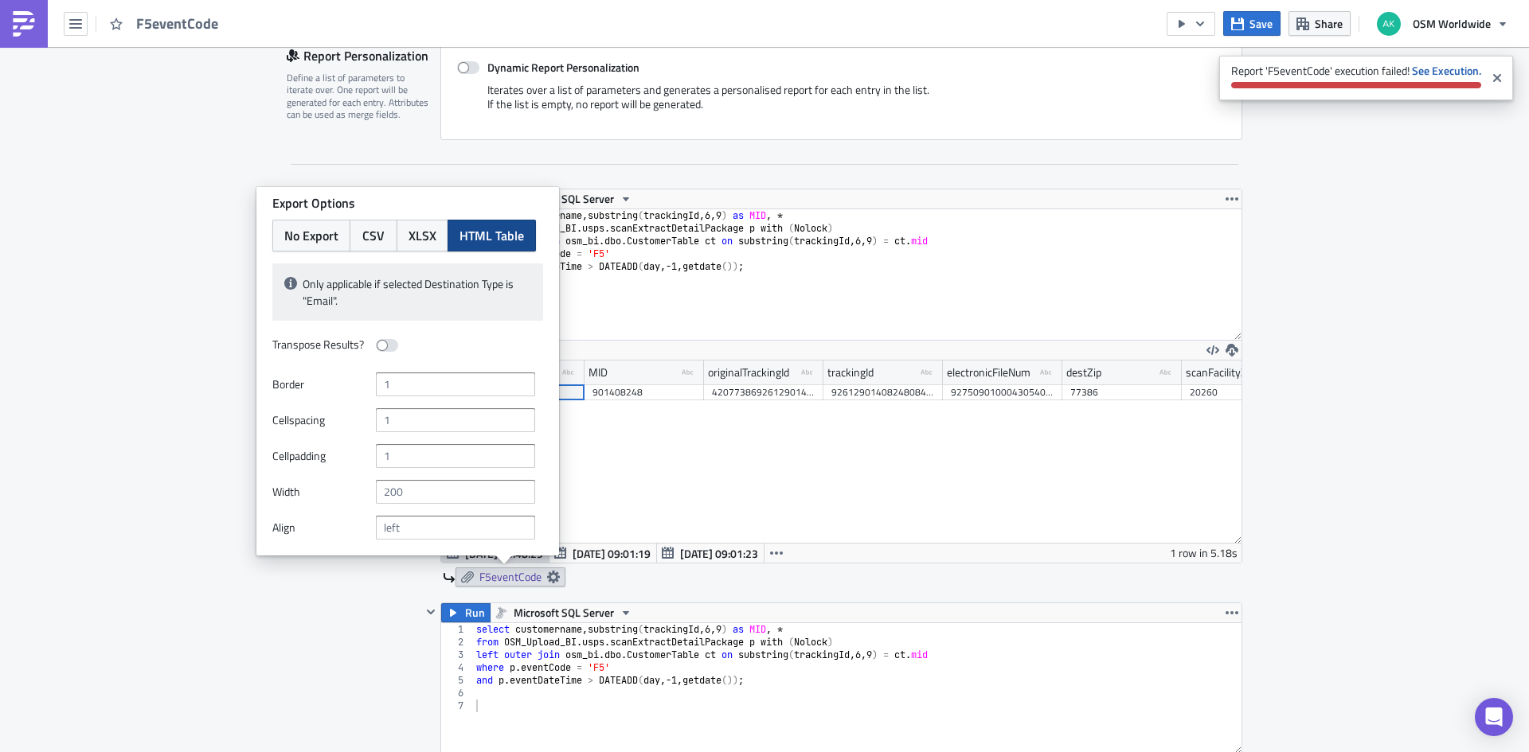
click at [287, 622] on div "Contents Select which data & attachment to include in your report." at bounding box center [354, 599] width 135 height 820
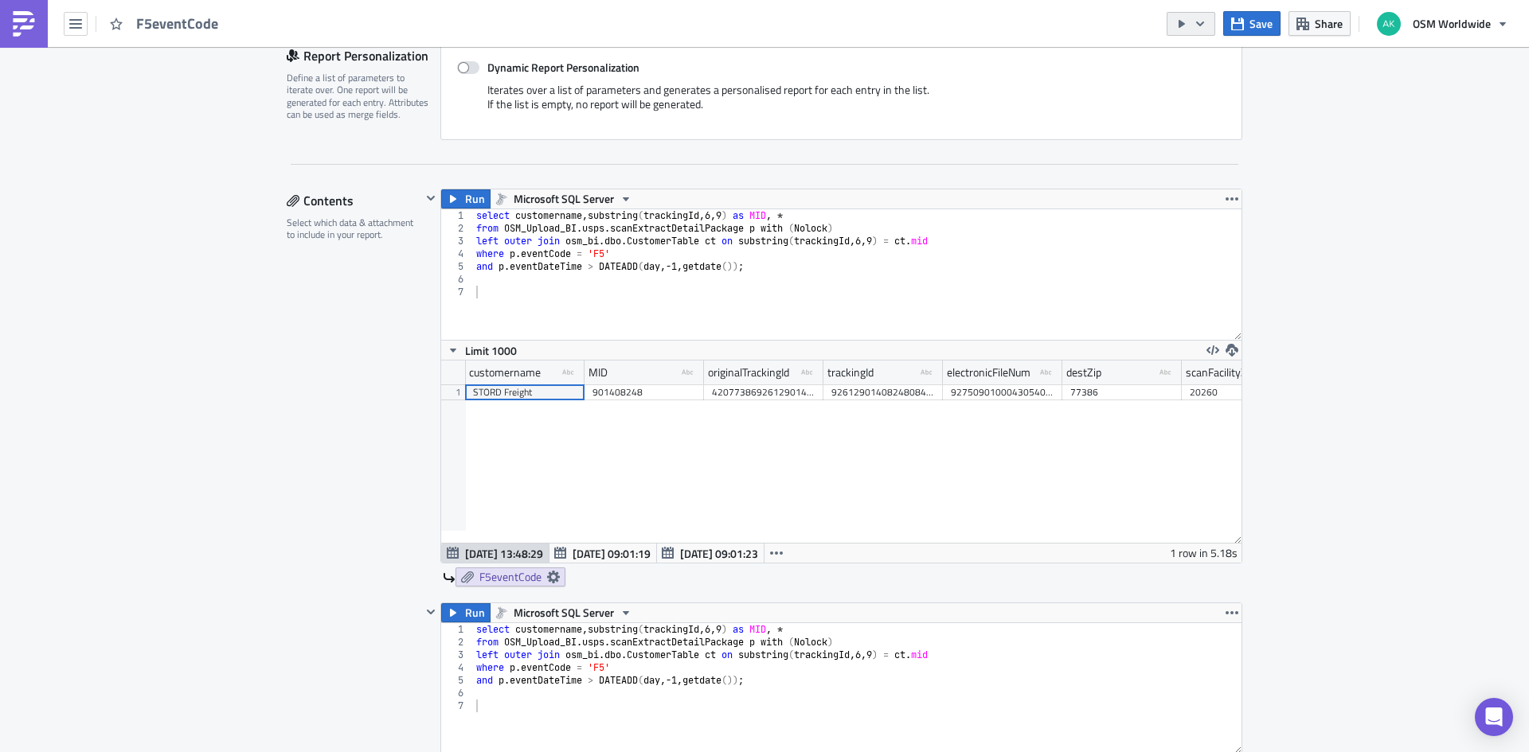
click at [1175, 21] on button "button" at bounding box center [1191, 24] width 49 height 24
click at [1197, 62] on div "Send Just to Me" at bounding box center [1240, 64] width 124 height 16
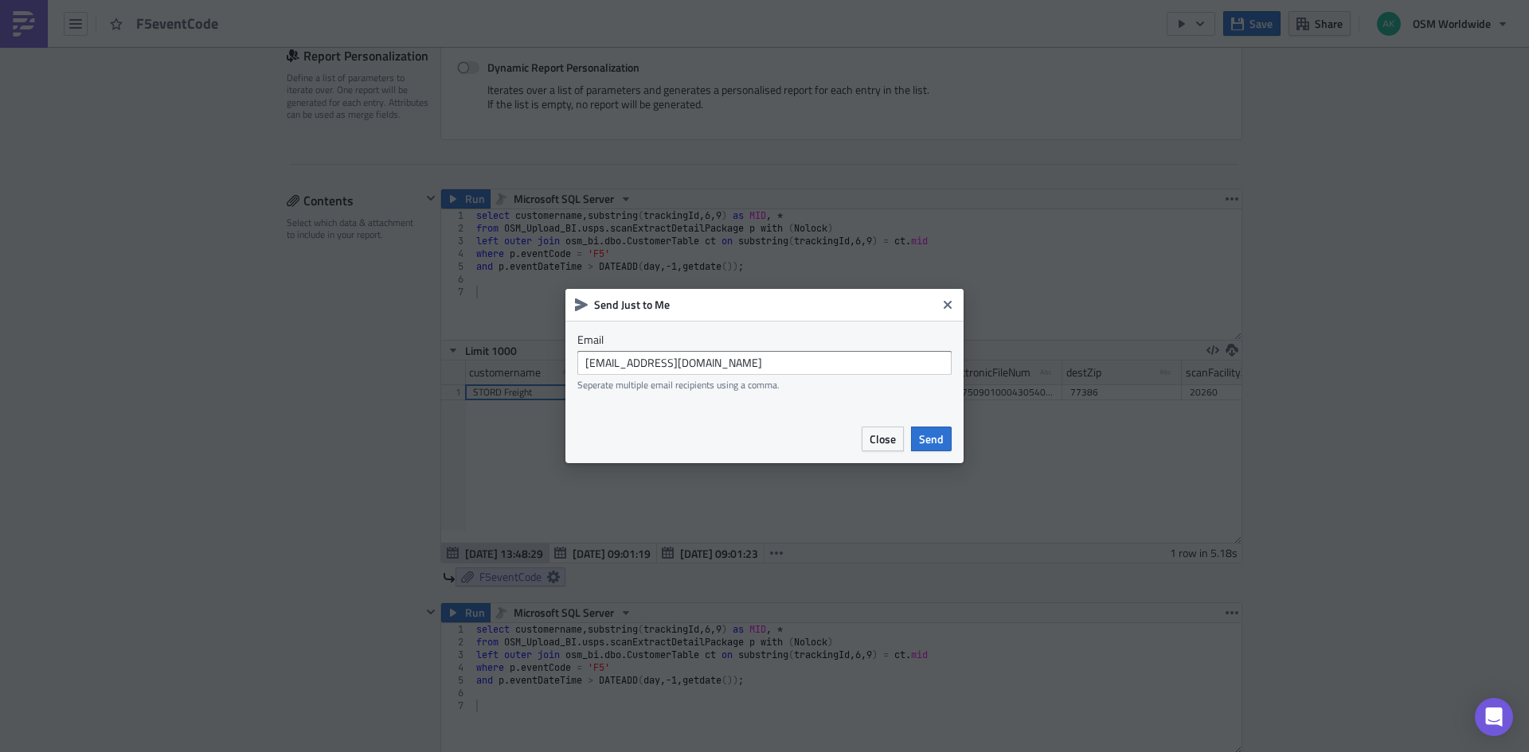
click at [930, 424] on div "Close Send" at bounding box center [764, 439] width 398 height 49
click at [928, 438] on span "Send" at bounding box center [931, 439] width 25 height 17
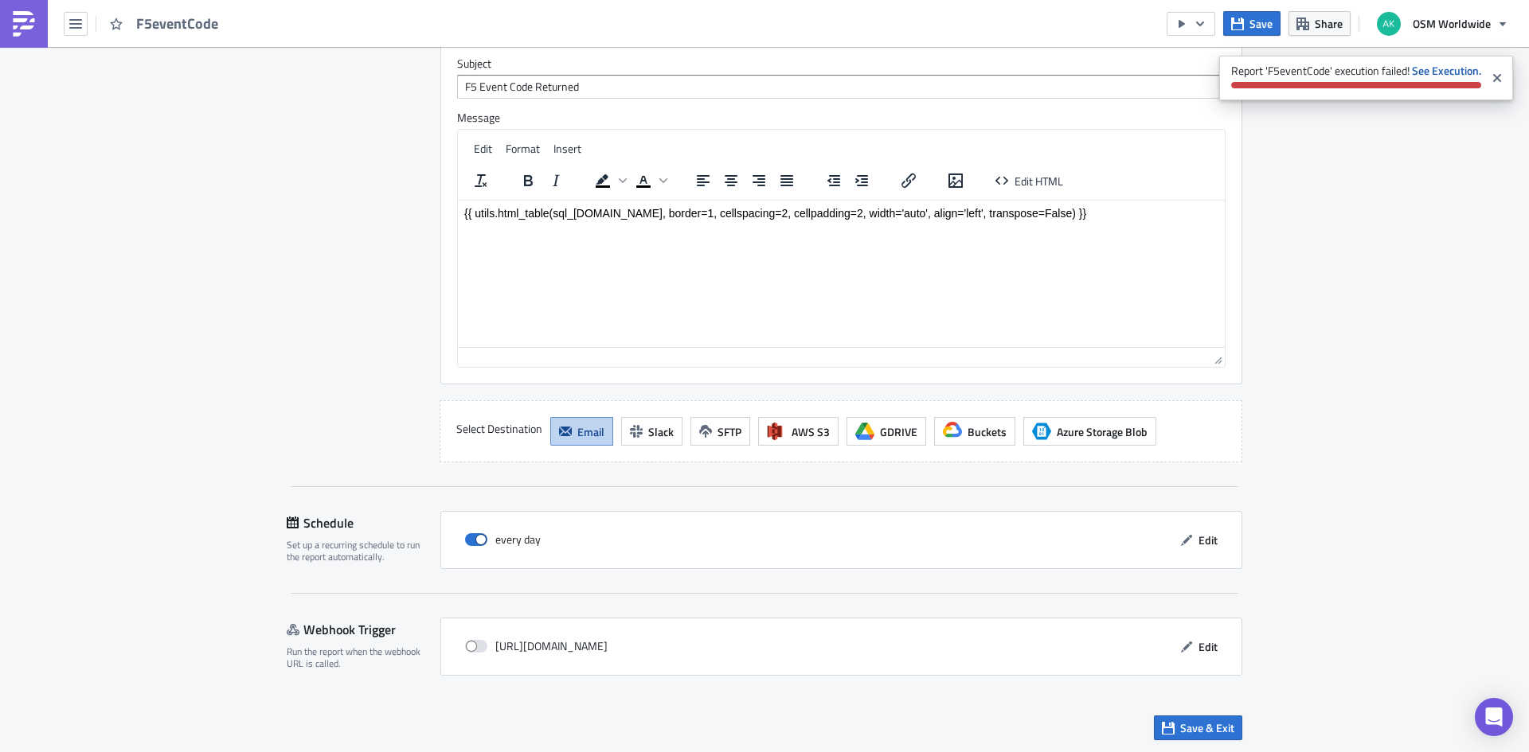
scroll to position [2095, 0]
click at [1446, 73] on strong "See Execution." at bounding box center [1446, 70] width 69 height 17
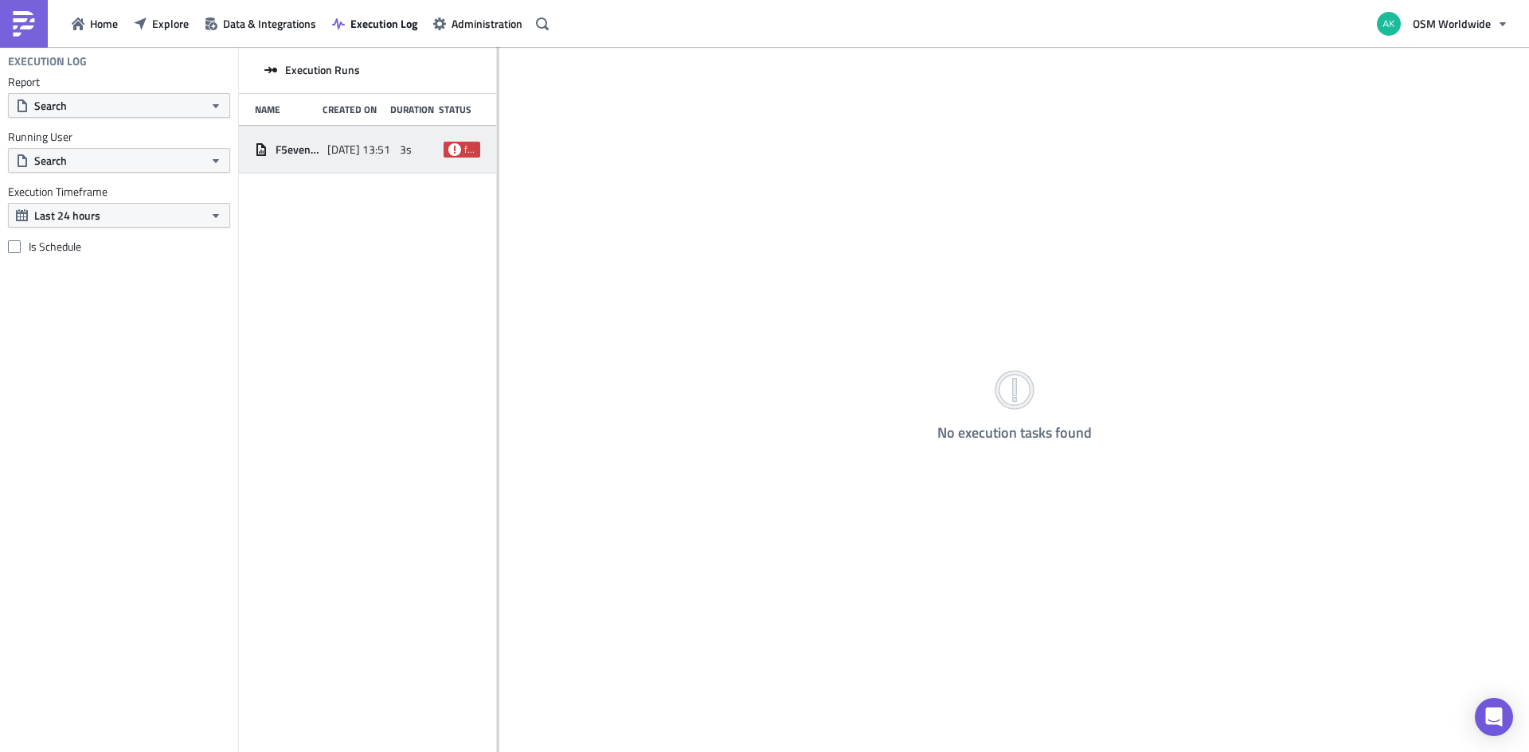
click at [322, 152] on div "F5eventCode [DATE] 13:51 3s failed" at bounding box center [367, 150] width 257 height 48
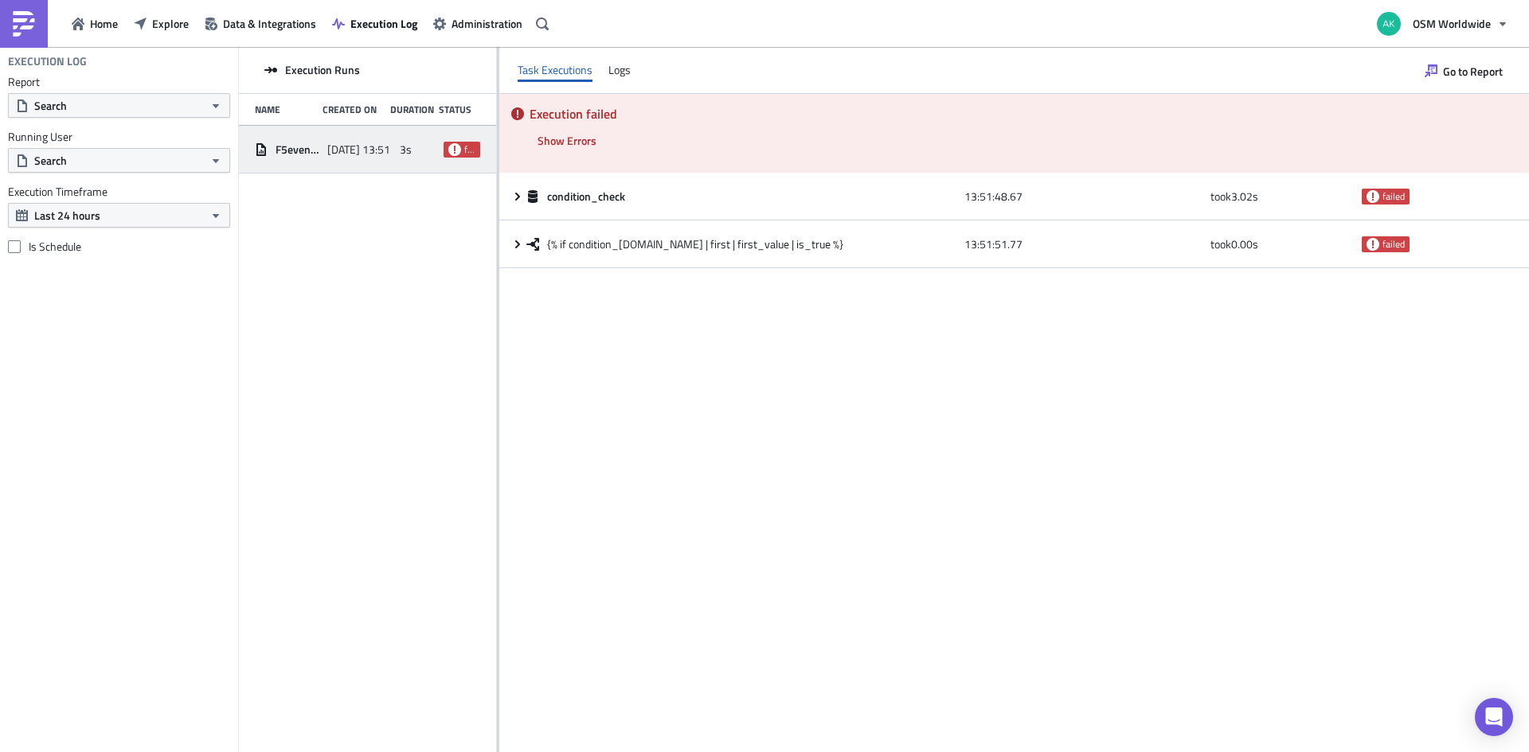
click at [317, 167] on div "F5eventCode [DATE] 13:51 3s failed" at bounding box center [367, 150] width 257 height 48
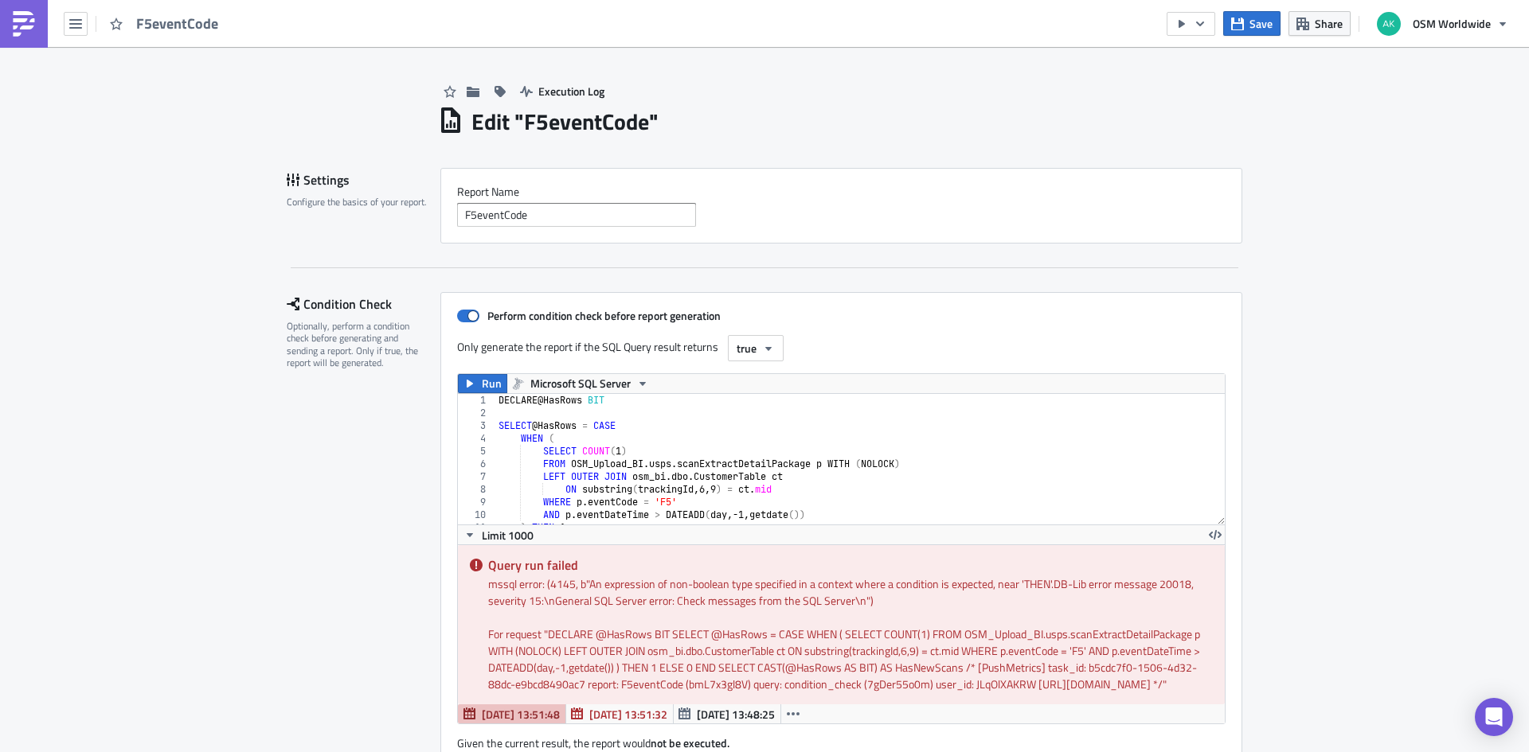
scroll to position [182, 800]
click at [709, 468] on div "DECLARE @ HasRows BIT SELECT @ HasRows = CASE WHEN ( SELECT COUNT ( 1 ) FROM OS…" at bounding box center [853, 472] width 717 height 156
click at [824, 465] on div "DECLARE @ HasRows BIT SELECT @ HasRows = CASE WHEN ( SELECT COUNT ( 1 ) FROM OS…" at bounding box center [853, 472] width 717 height 156
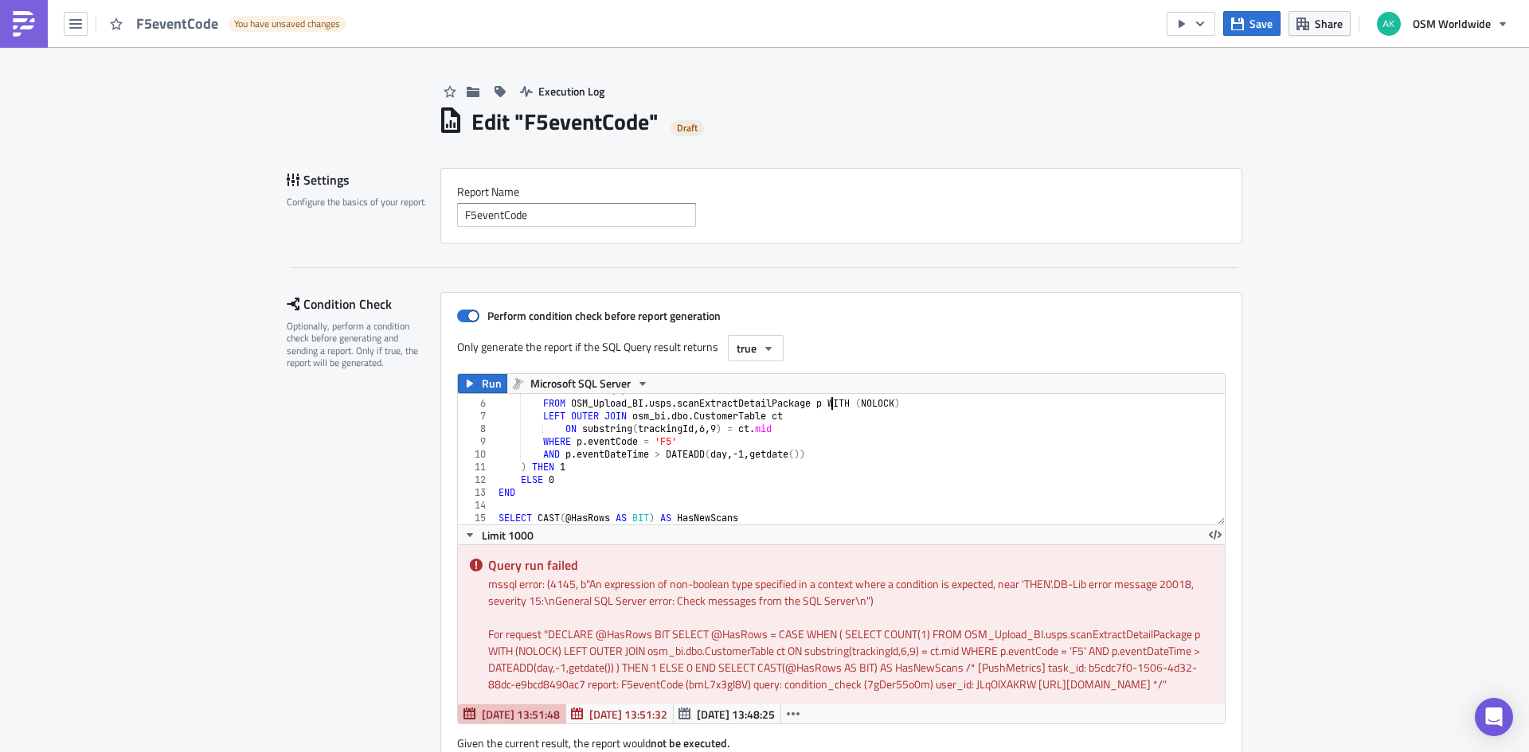
click at [595, 474] on div "SELECT COUNT ( 1 ) FROM OSM_Upload_BI . usps . scanExtractDetailPackage p WITH …" at bounding box center [853, 463] width 717 height 156
click at [573, 472] on div "SELECT COUNT ( 1 ) FROM OSM_Upload_BI . usps . scanExtractDetailPackage p WITH …" at bounding box center [853, 463] width 717 height 156
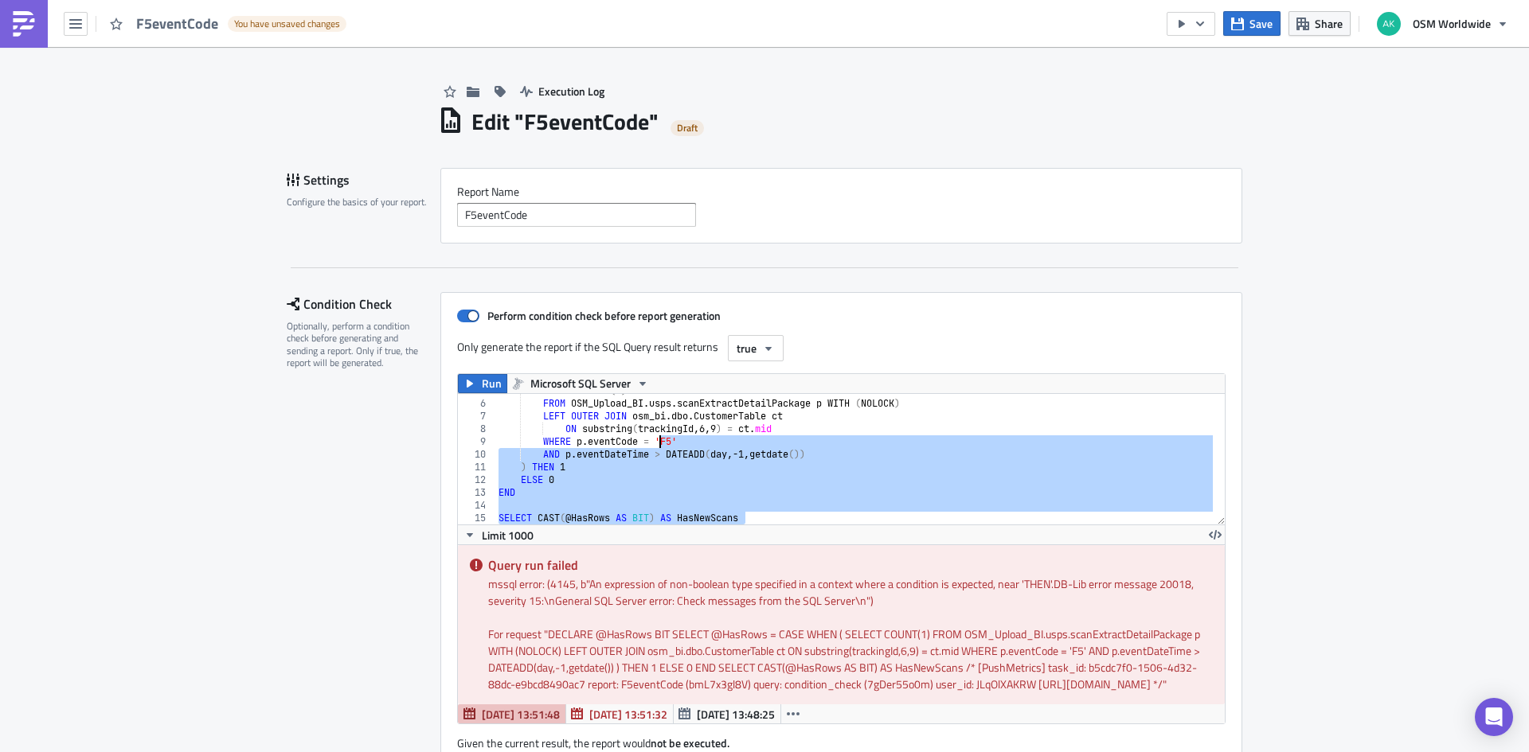
scroll to position [0, 0]
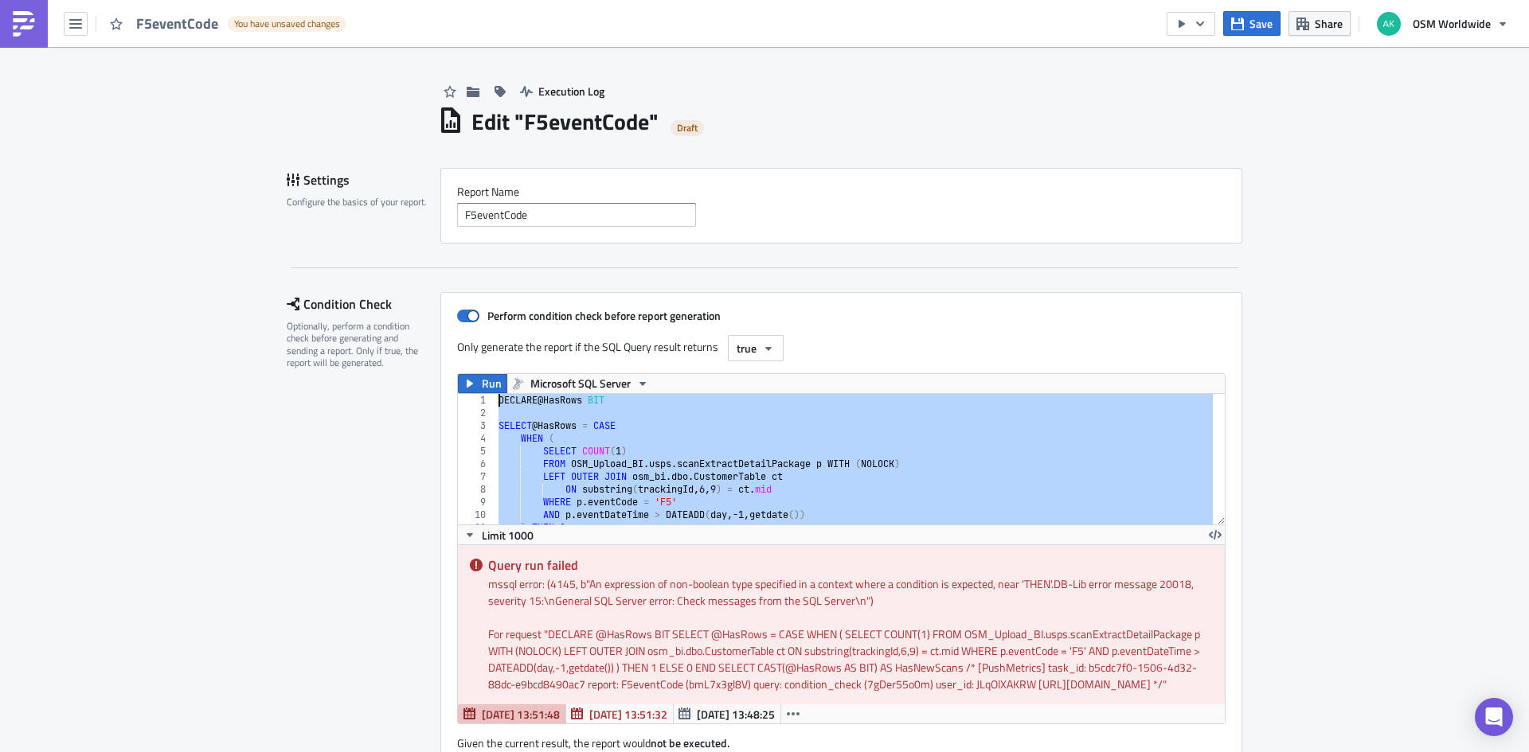
drag, startPoint x: 771, startPoint y: 514, endPoint x: 436, endPoint y: 357, distance: 370.1
click at [440, 357] on div "Perform condition check before report generation Only generate the report if th…" at bounding box center [841, 529] width 802 height 475
paste textarea "SELECT CAST(@HasRows AS BIT) AS HasNewScans"
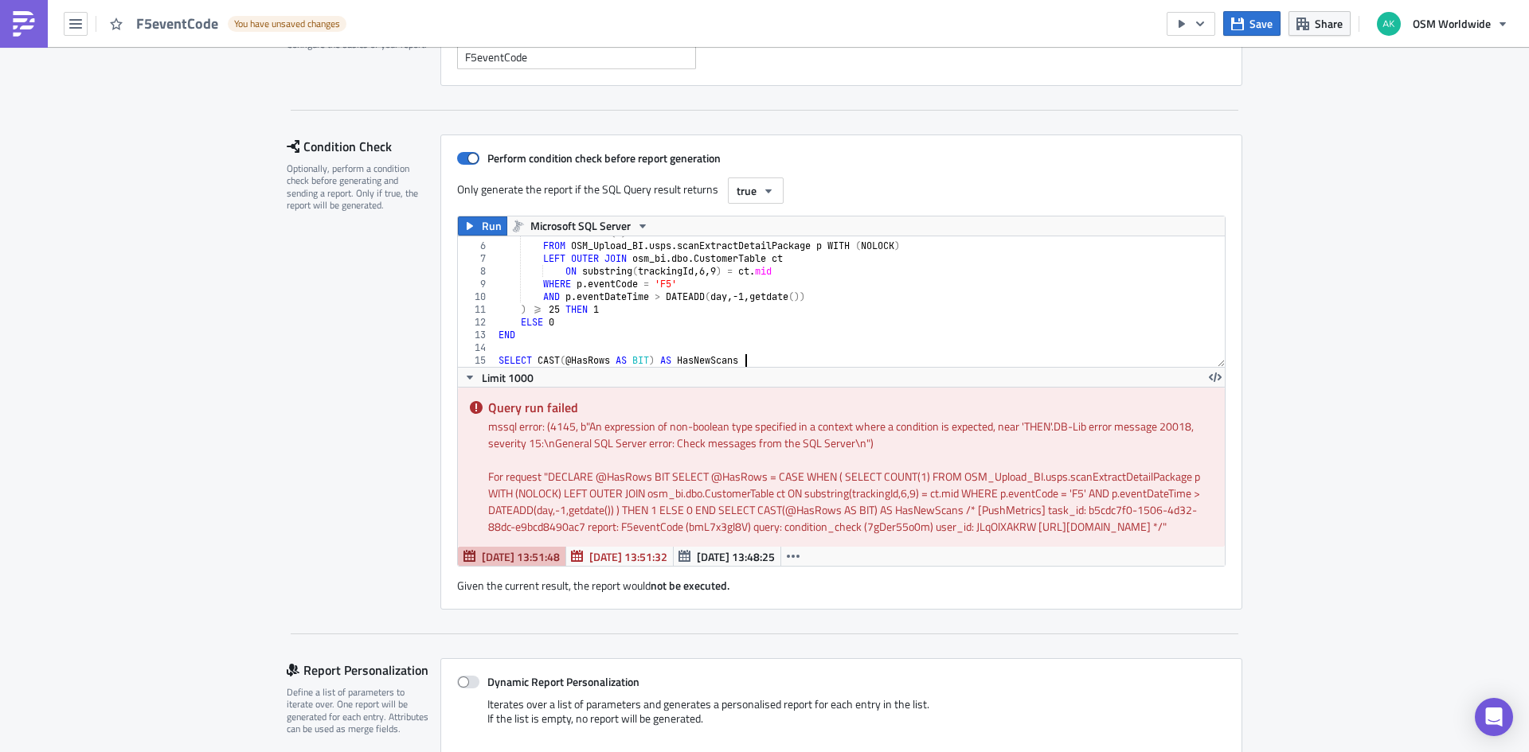
scroll to position [159, 0]
click at [467, 222] on icon "button" at bounding box center [469, 224] width 13 height 13
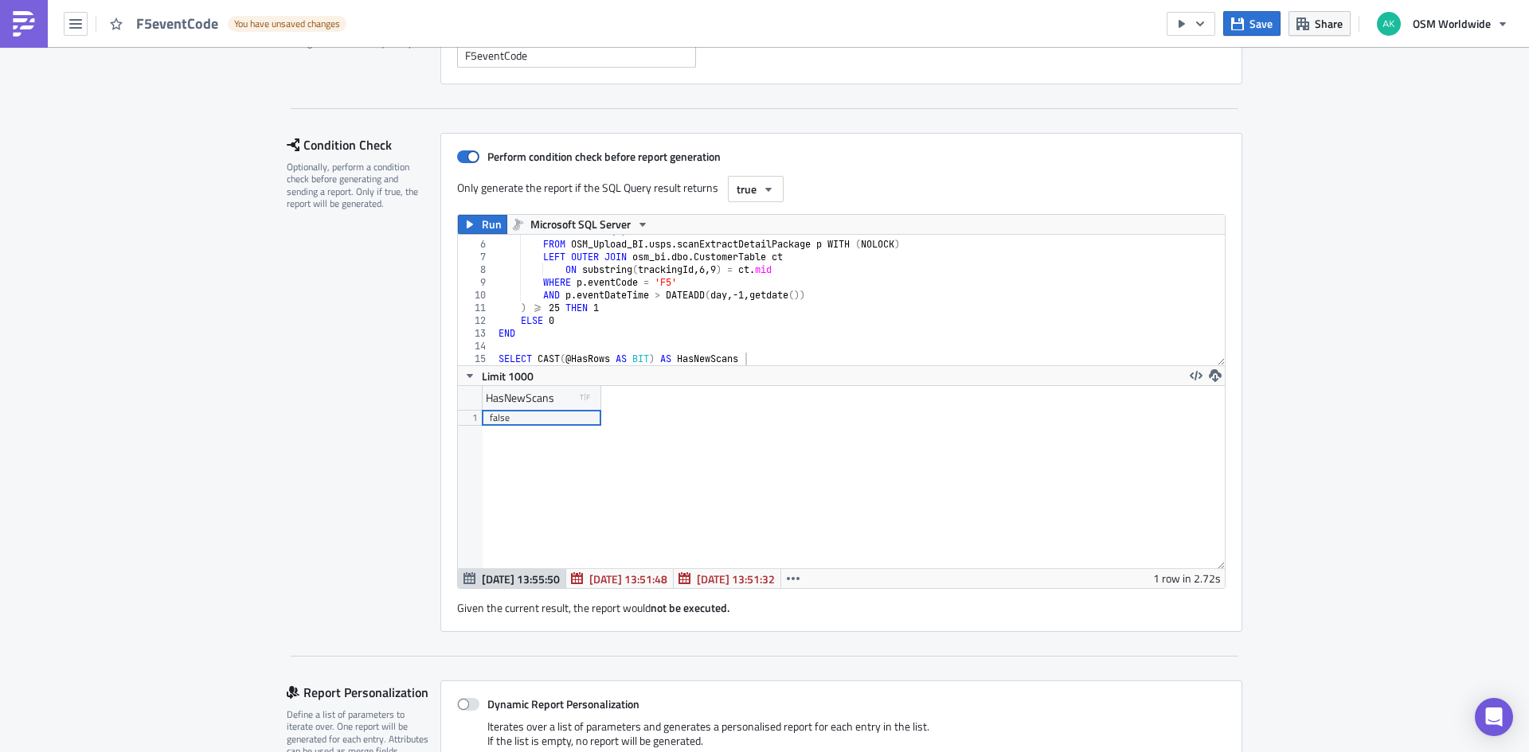
scroll to position [182, 767]
click at [551, 308] on div "SELECT COUNT ( 1 ) FROM OSM_Upload_BI . usps . scanExtractDetailPackage p WITH …" at bounding box center [853, 303] width 717 height 156
click at [552, 307] on div "SELECT COUNT ( 1 ) FROM OSM_Upload_BI . usps . scanExtractDetailPackage p WITH …" at bounding box center [853, 303] width 717 height 156
click at [491, 230] on span "Run" at bounding box center [492, 224] width 20 height 19
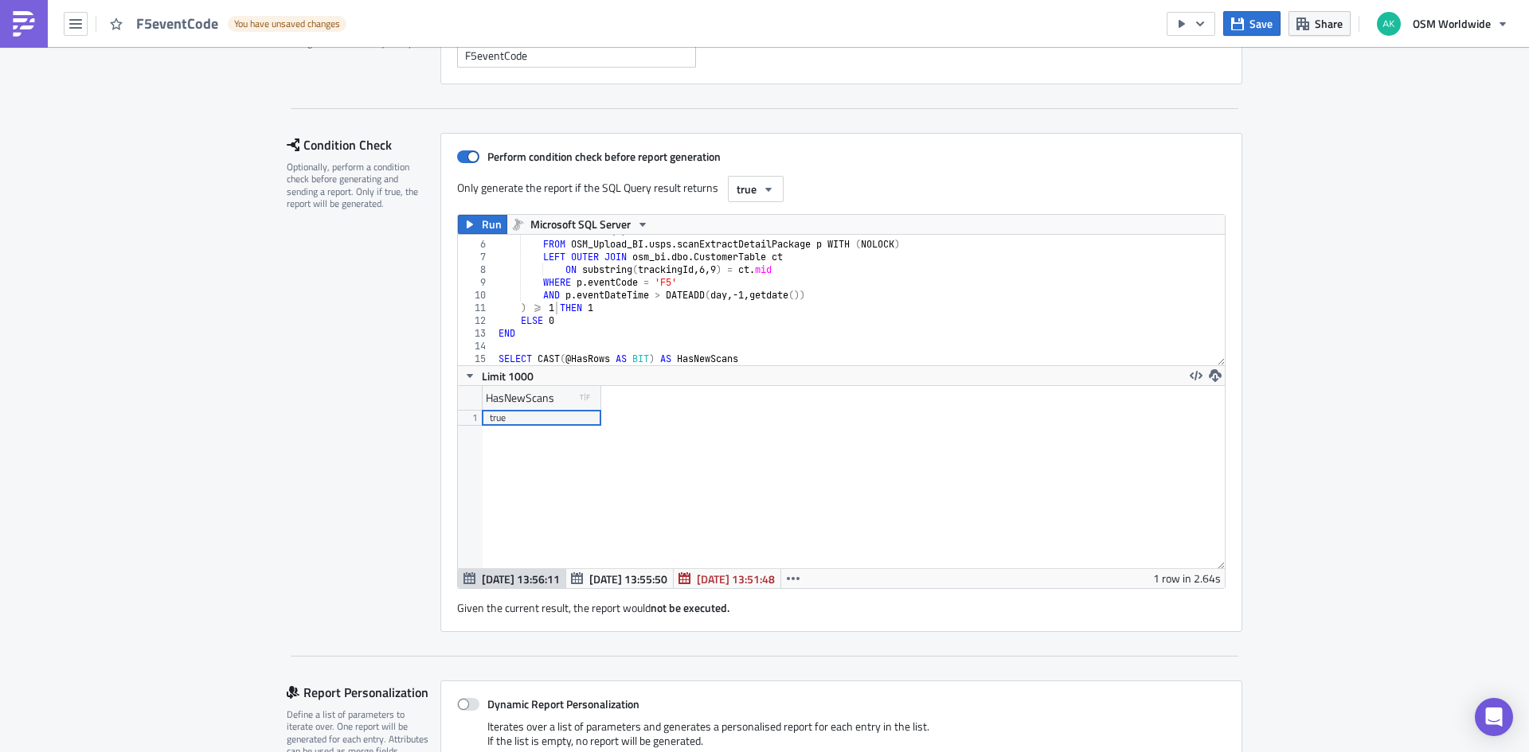
scroll to position [182, 767]
click at [1247, 25] on button "Save" at bounding box center [1251, 23] width 57 height 25
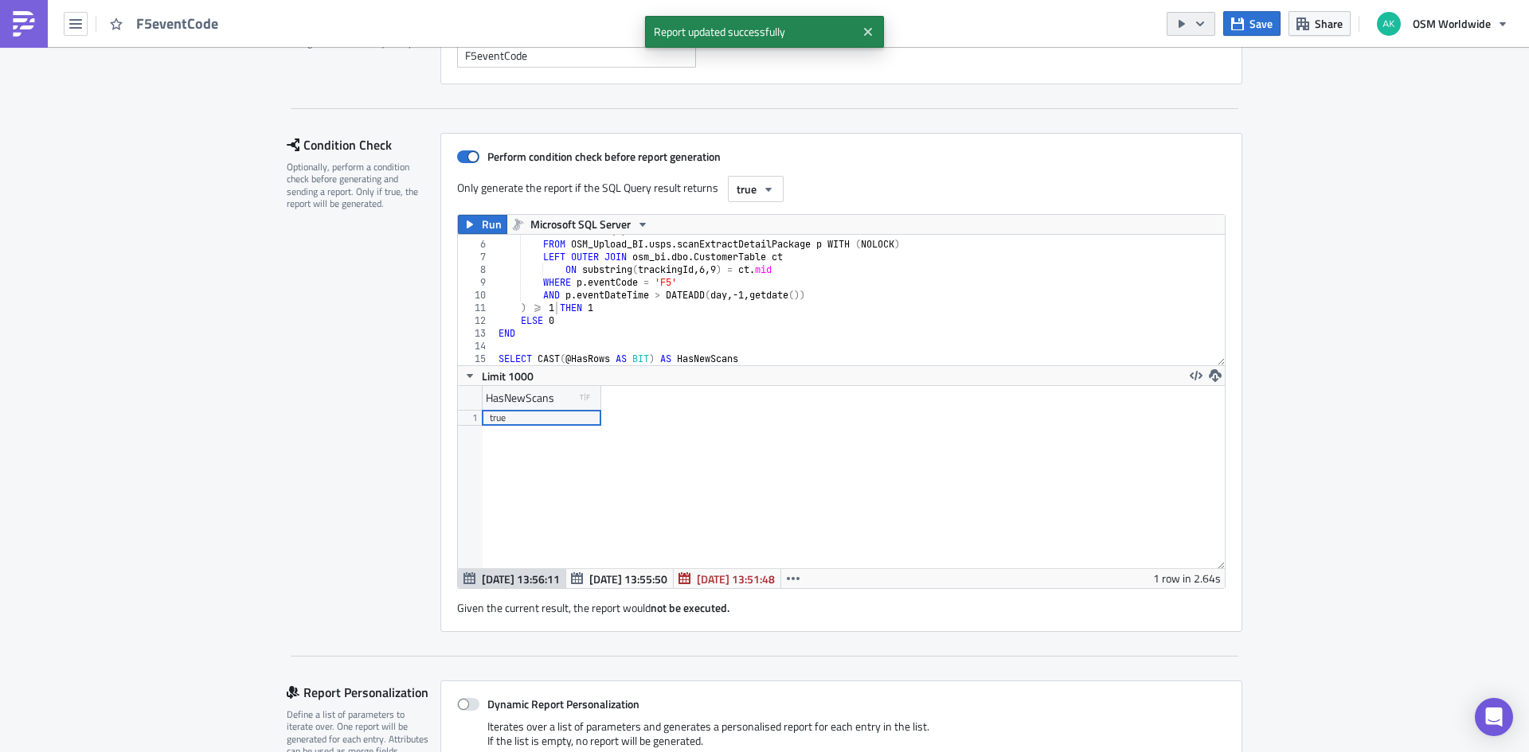
click at [1186, 22] on icon "button" at bounding box center [1181, 24] width 13 height 13
click at [1207, 59] on div "Send Just to Me" at bounding box center [1240, 64] width 124 height 16
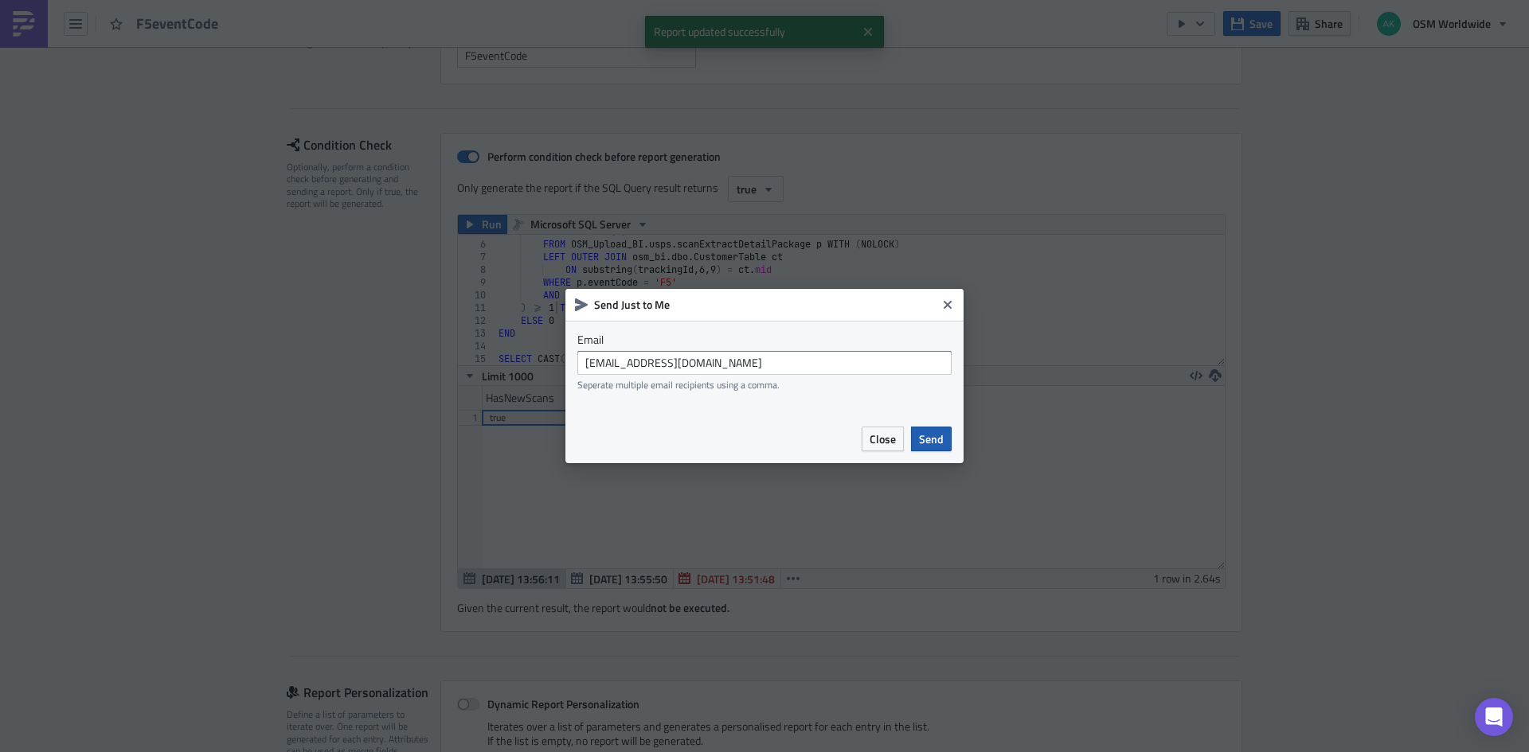
click at [940, 433] on span "Send" at bounding box center [931, 439] width 25 height 17
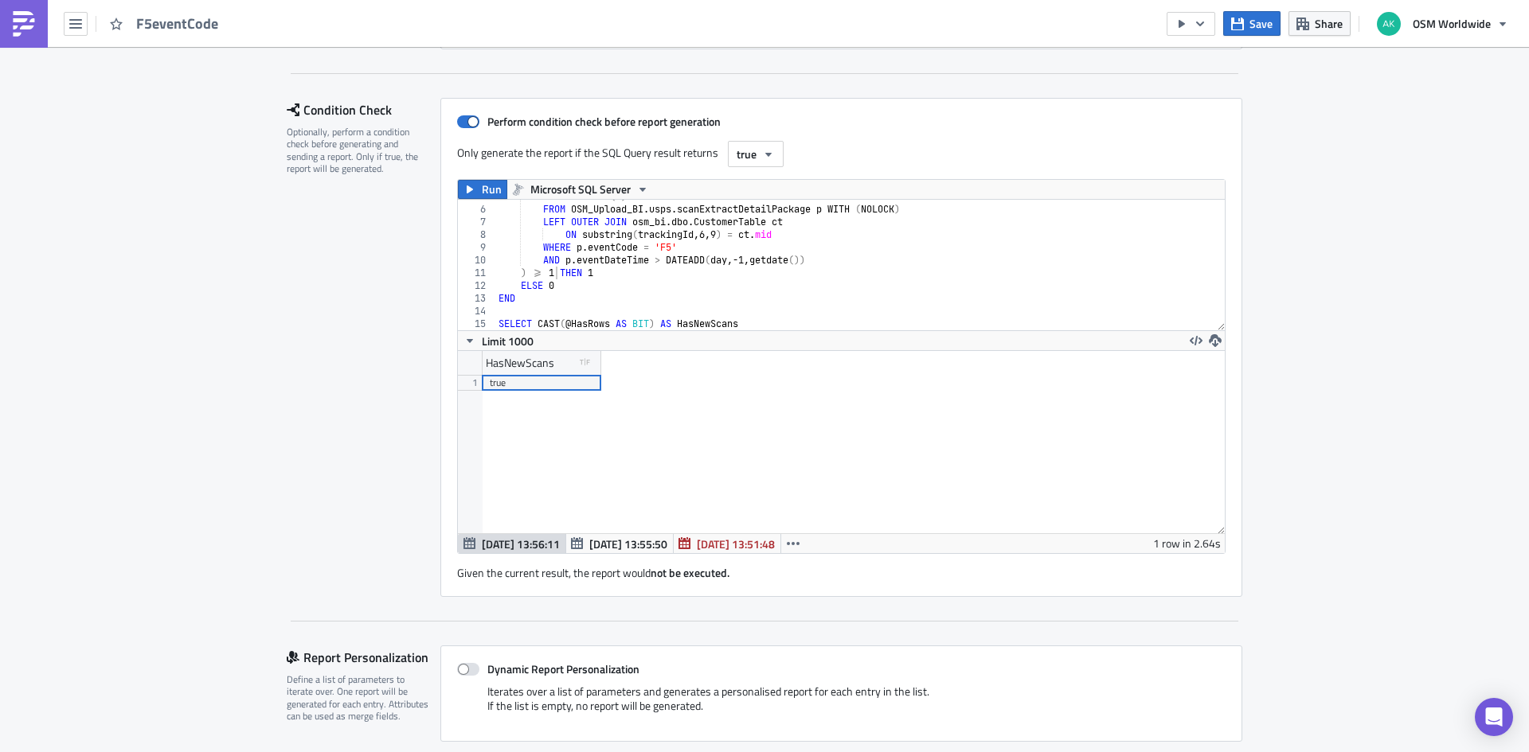
scroll to position [184, 0]
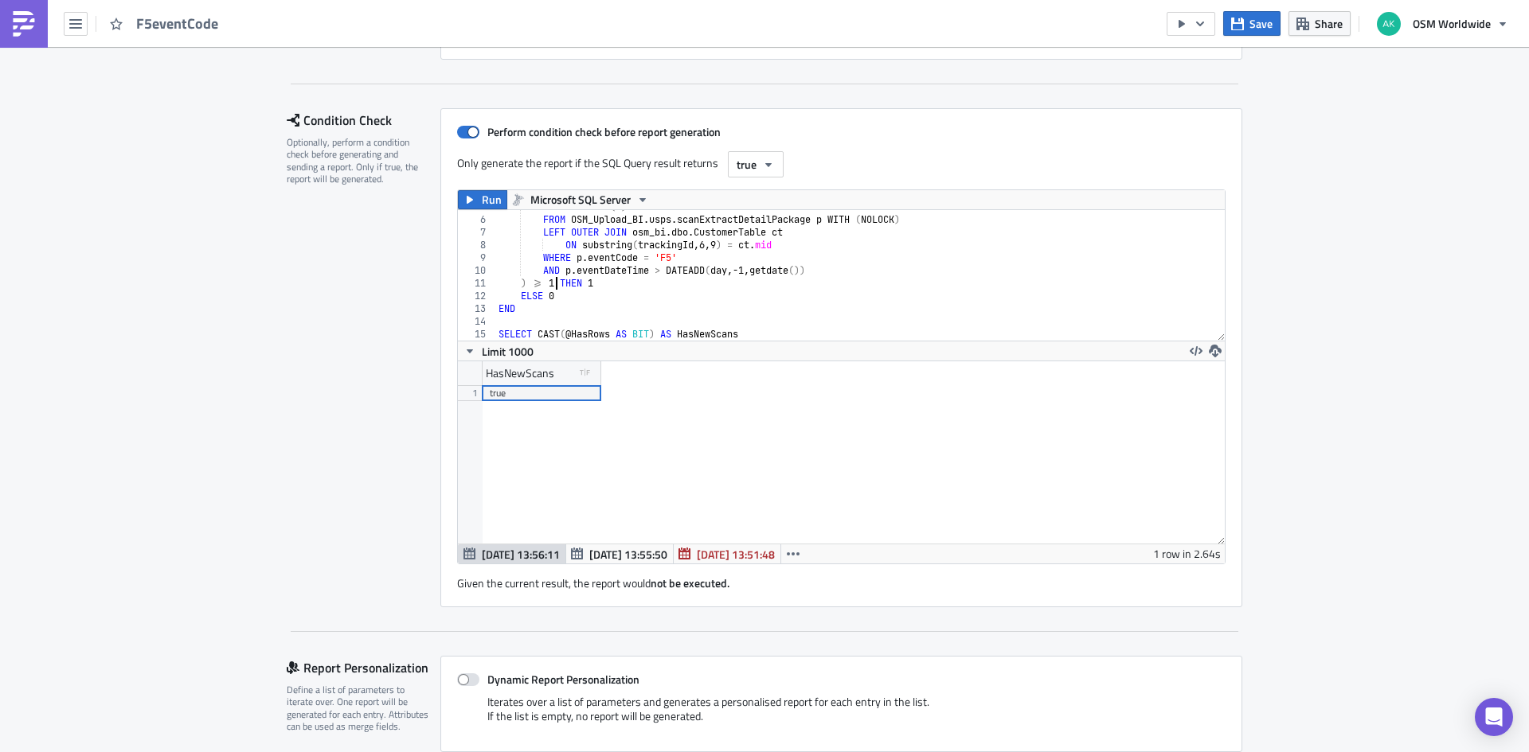
click at [552, 283] on div "SELECT COUNT ( 1 ) FROM OSM_Upload_BI . usps . scanExtractDetailPackage p WITH …" at bounding box center [853, 279] width 717 height 156
click at [1264, 25] on span "Save" at bounding box center [1260, 23] width 23 height 17
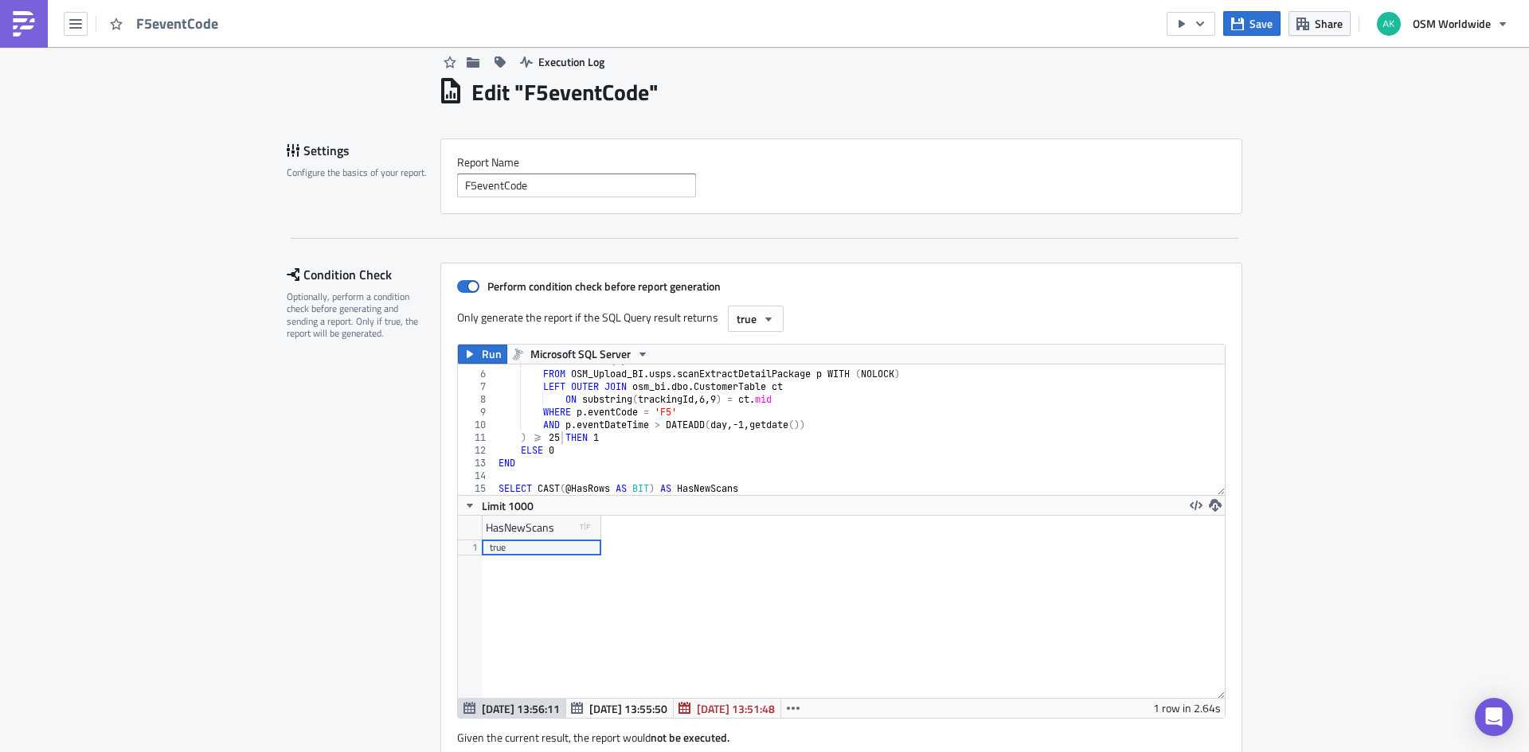
scroll to position [25, 0]
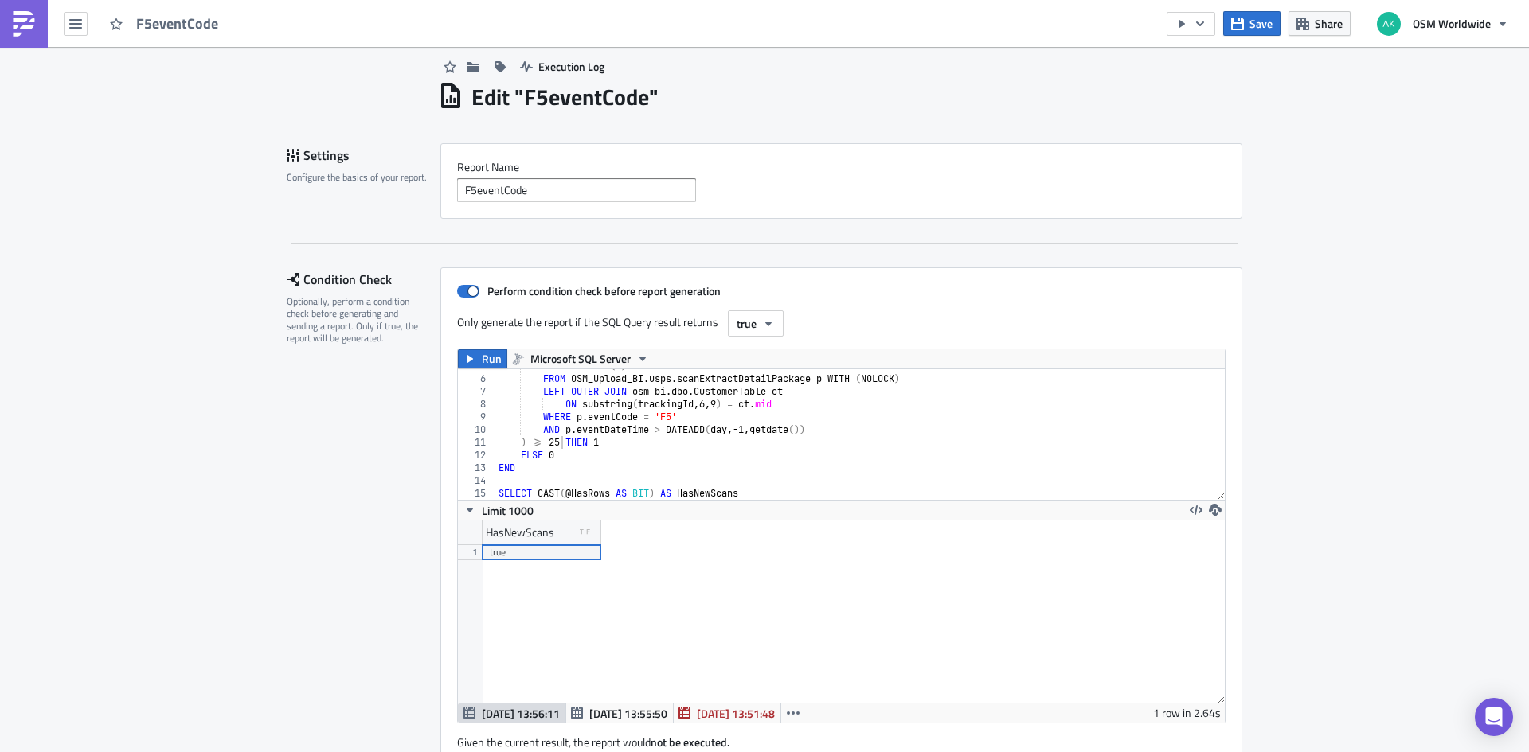
click at [647, 405] on div "SELECT COUNT ( 1 ) FROM OSM_Upload_BI . usps . scanExtractDetailPackage p WITH …" at bounding box center [853, 438] width 717 height 156
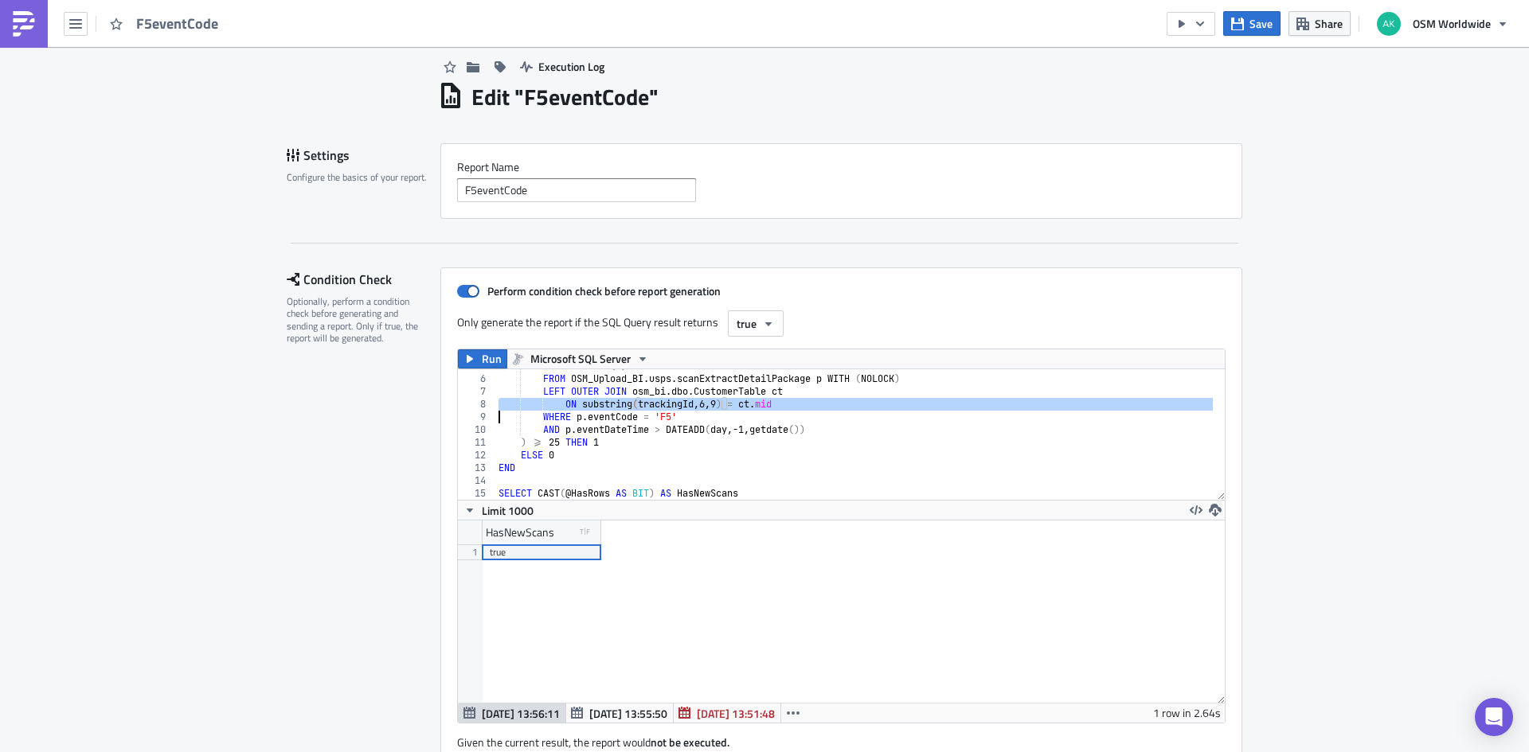
click at [647, 405] on div "SELECT COUNT ( 1 ) FROM OSM_Upload_BI . usps . scanExtractDetailPackage p WITH …" at bounding box center [853, 438] width 717 height 156
click at [643, 406] on div "SELECT COUNT ( 1 ) FROM OSM_Upload_BI . usps . scanExtractDetailPackage p WITH …" at bounding box center [853, 434] width 717 height 131
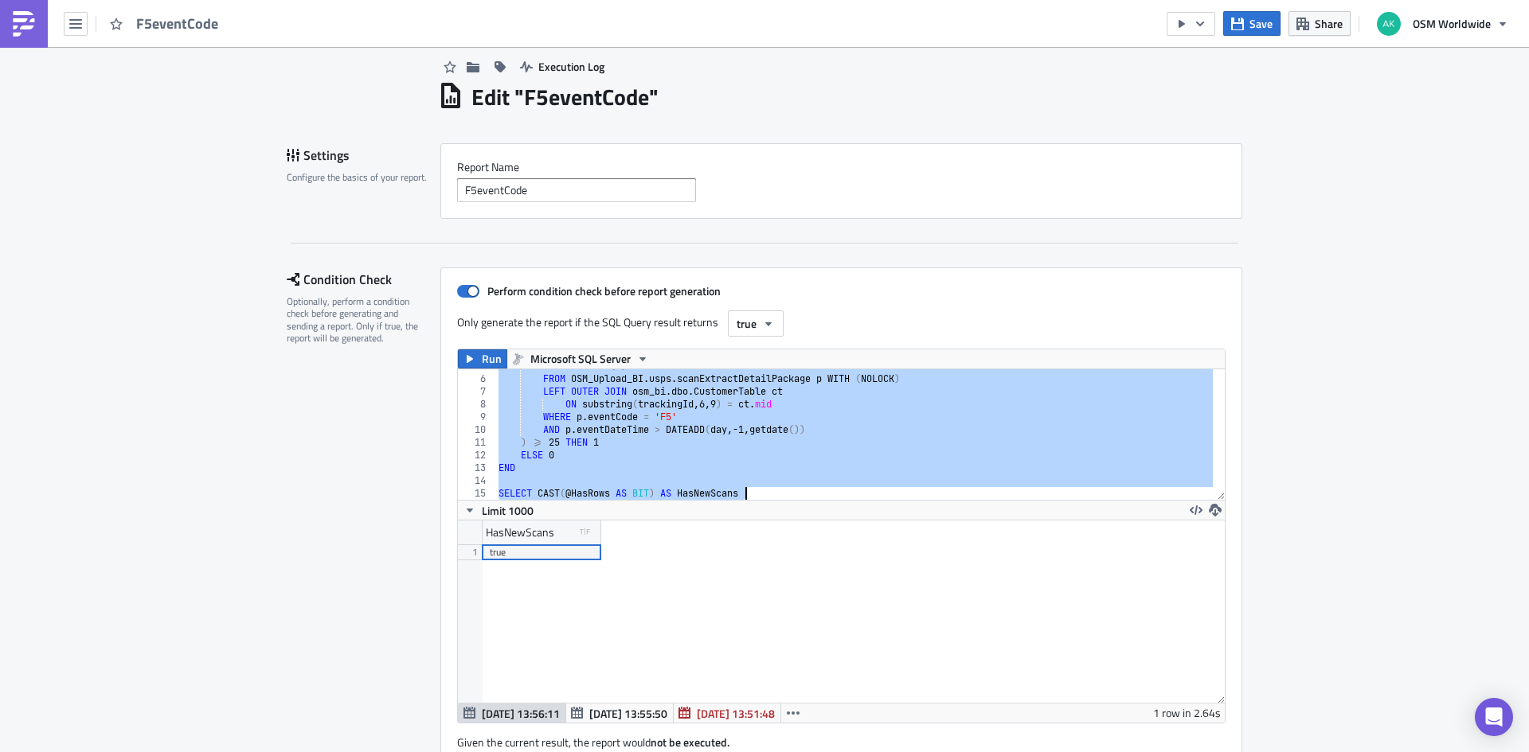
click at [1116, 404] on div "SELECT COUNT ( 1 ) FROM OSM_Upload_BI . usps . scanExtractDetailPackage p WITH …" at bounding box center [853, 434] width 717 height 131
type textarea "ON substring(trackingId,6,9) = ct.mid"
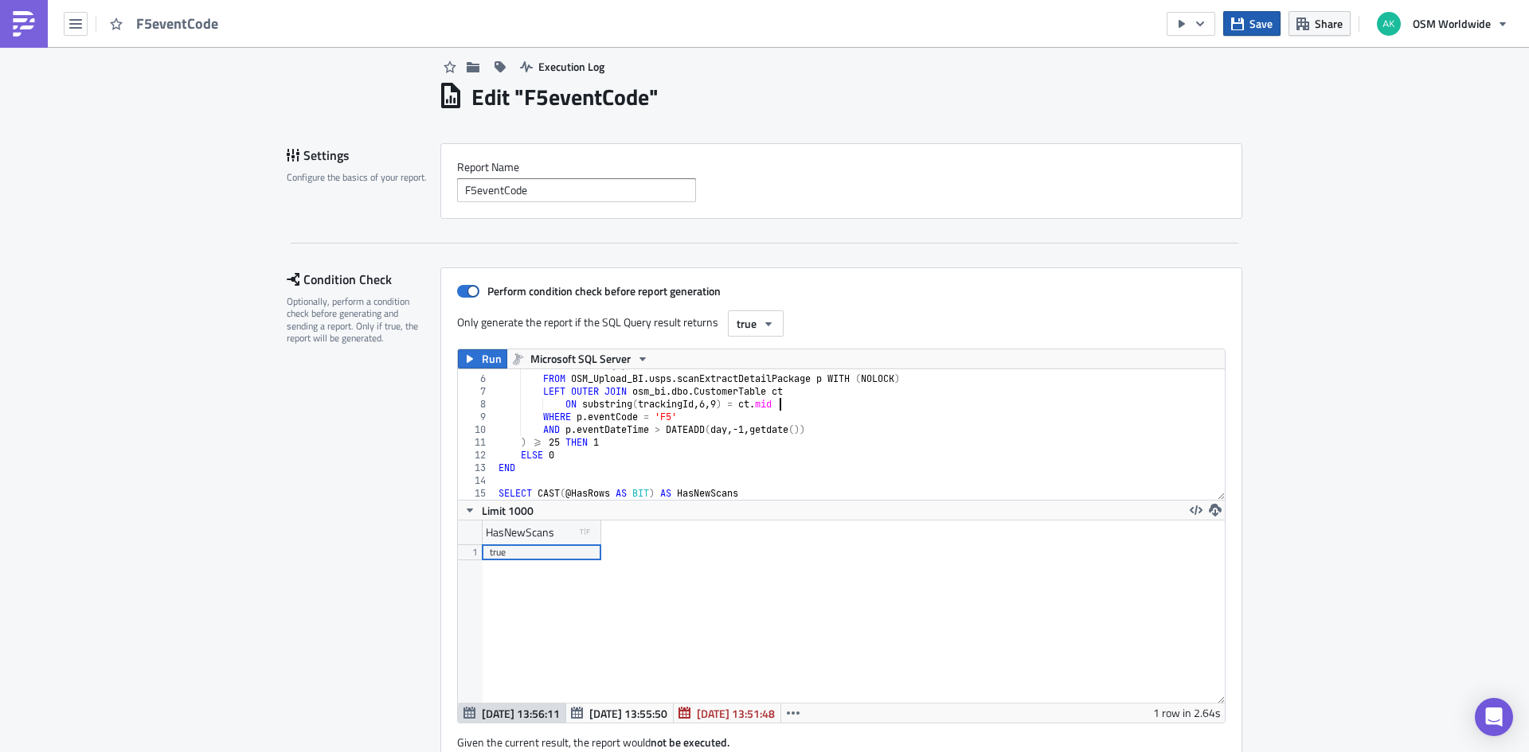
click at [1246, 20] on button "Save" at bounding box center [1251, 23] width 57 height 25
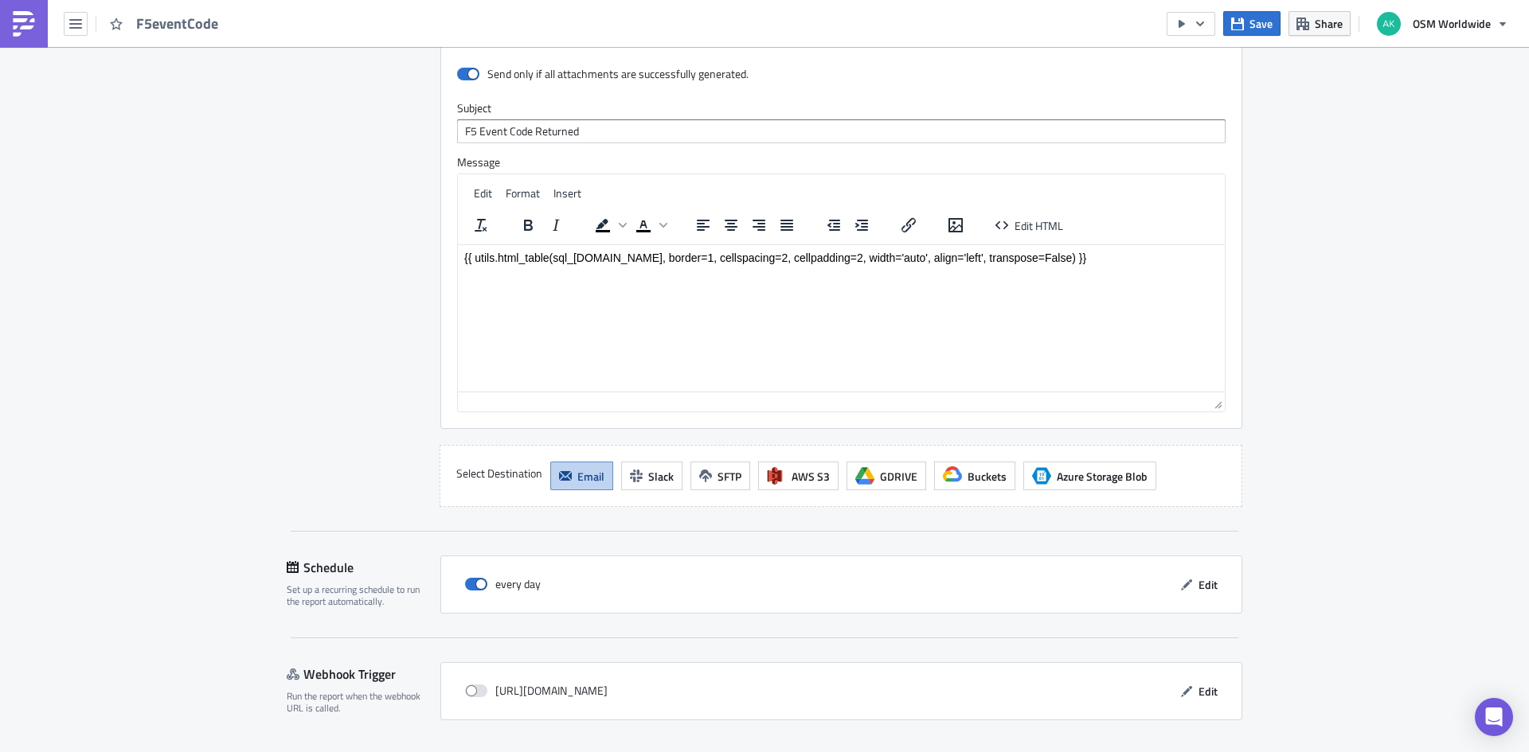
scroll to position [2095, 0]
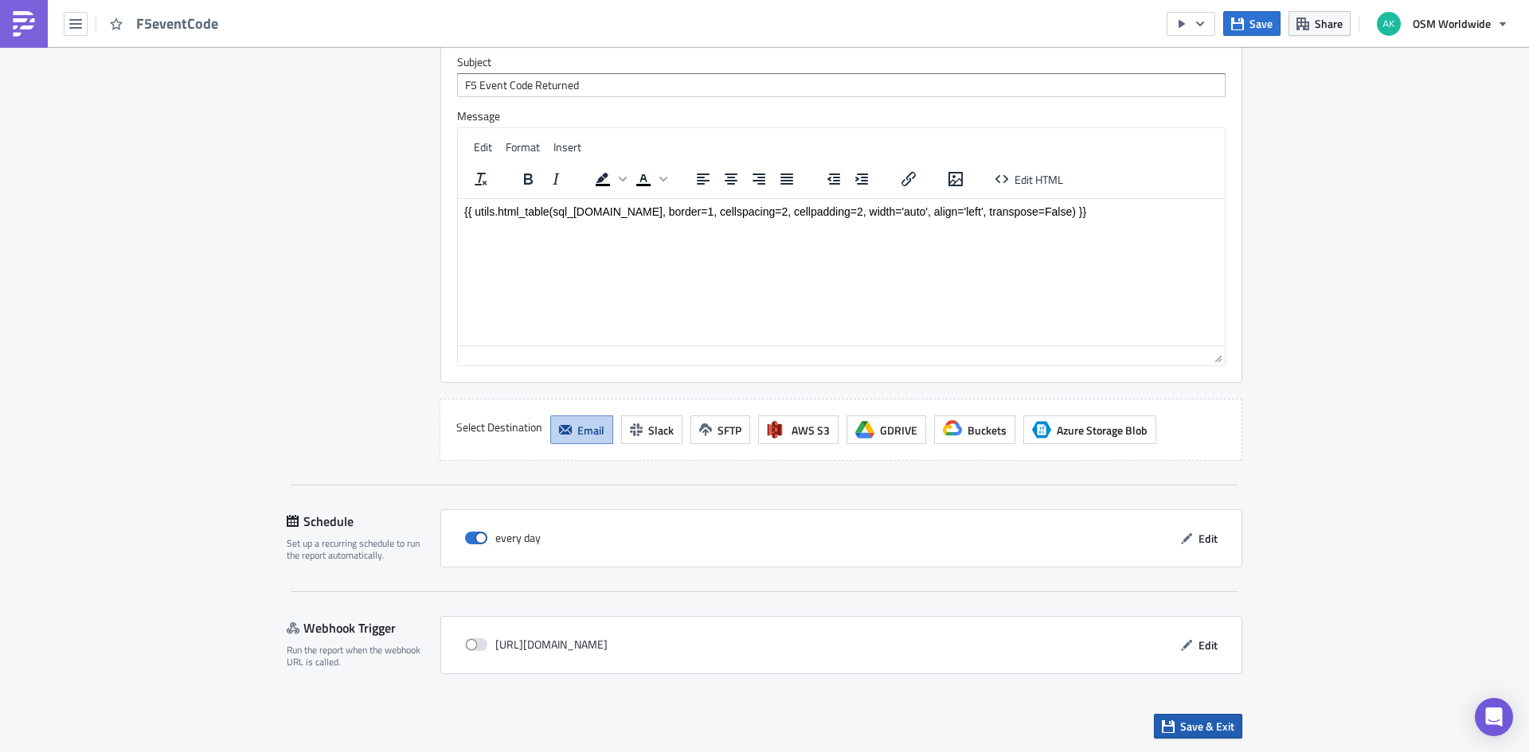
click at [1181, 729] on span "Save & Exit" at bounding box center [1207, 726] width 54 height 17
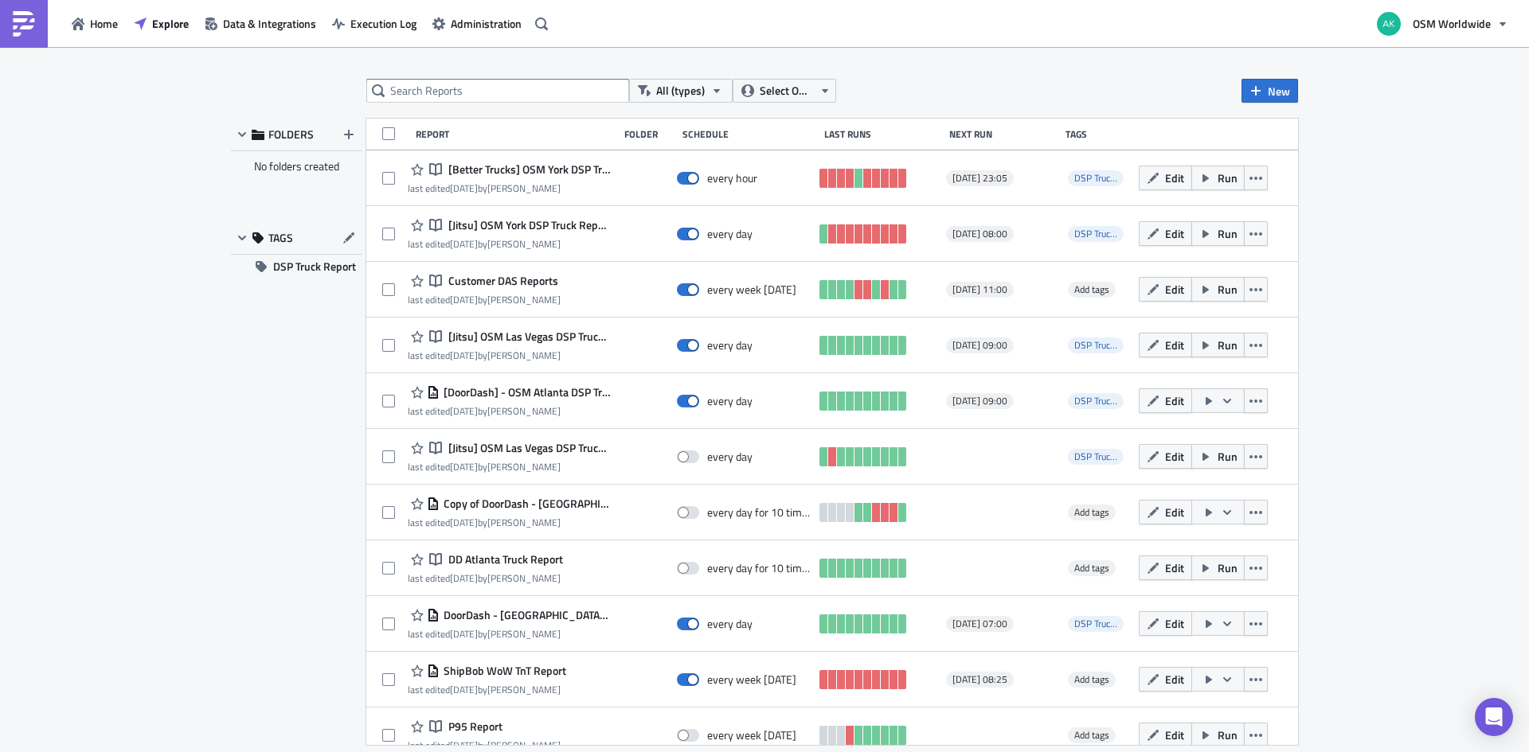
click at [1409, 609] on div "All (types) Select Owner New FOLDERS No folders created TAGS DSP Truck Report R…" at bounding box center [764, 401] width 1529 height 708
